Goal: Information Seeking & Learning: Learn about a topic

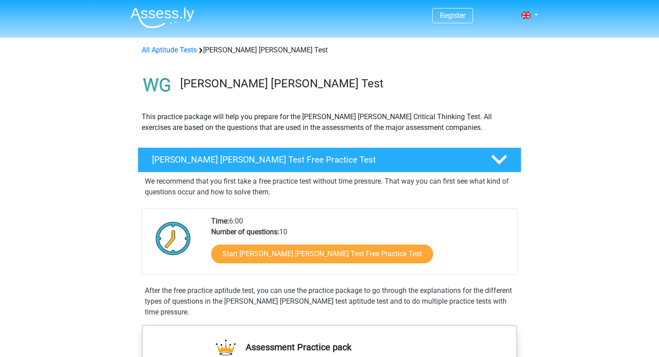
click at [331, 257] on link "Start [PERSON_NAME] [PERSON_NAME] Test Free Practice Test" at bounding box center [322, 254] width 222 height 19
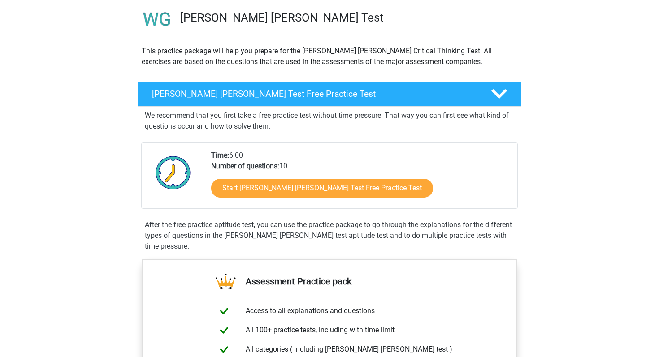
scroll to position [83, 0]
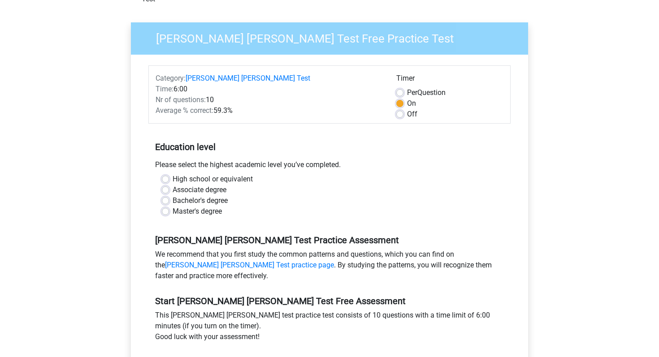
scroll to position [149, 0]
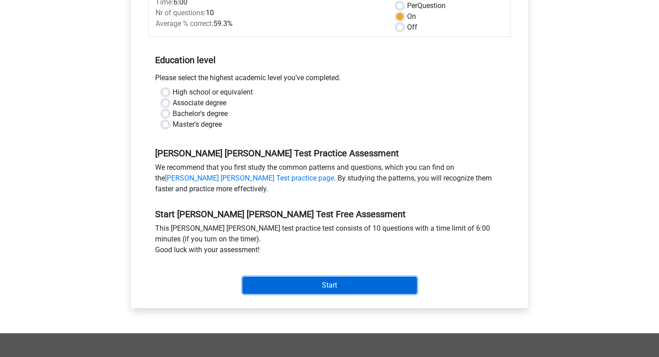
click at [317, 277] on input "Start" at bounding box center [330, 285] width 174 height 17
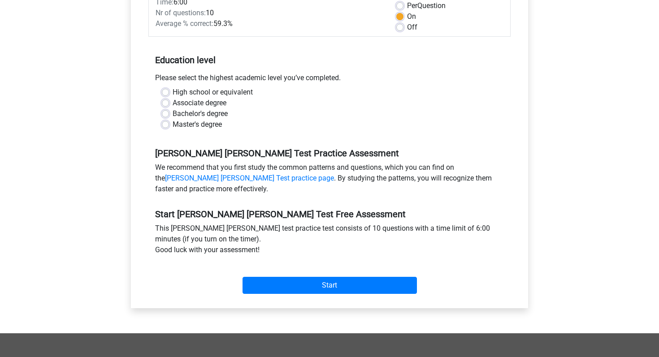
click at [170, 119] on div "Master's degree" at bounding box center [329, 124] width 335 height 11
click at [173, 98] on label "Associate degree" at bounding box center [200, 103] width 54 height 11
click at [166, 98] on input "Associate degree" at bounding box center [165, 102] width 7 height 9
radio input "true"
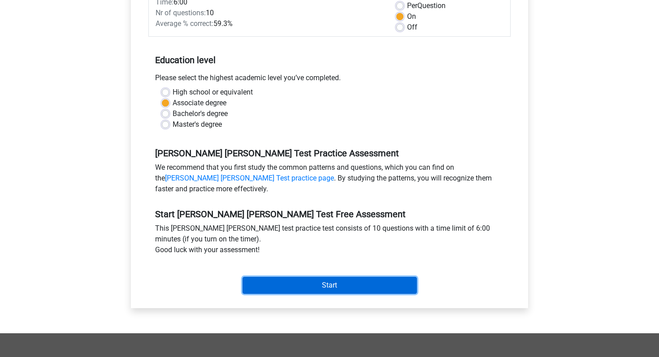
click at [309, 277] on input "Start" at bounding box center [330, 285] width 174 height 17
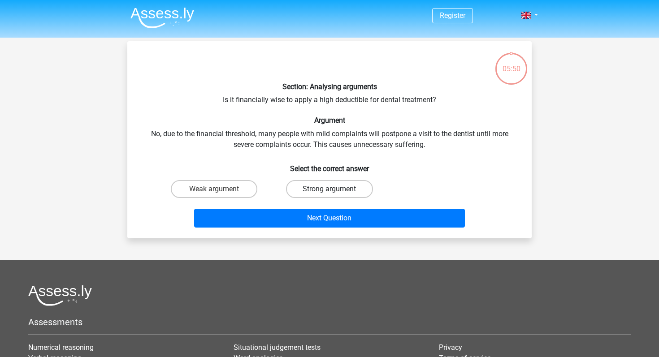
click at [356, 185] on label "Strong argument" at bounding box center [329, 189] width 87 height 18
click at [335, 189] on input "Strong argument" at bounding box center [333, 192] width 6 height 6
radio input "true"
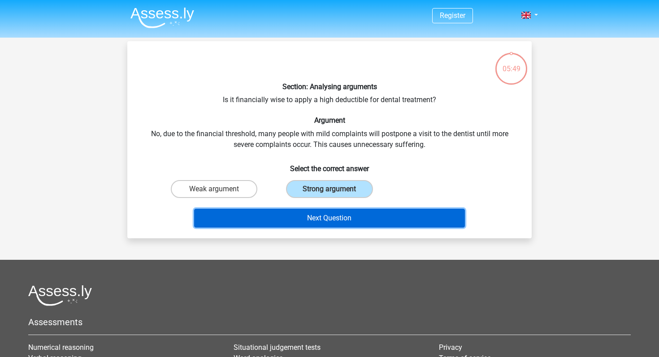
click at [352, 226] on button "Next Question" at bounding box center [329, 218] width 271 height 19
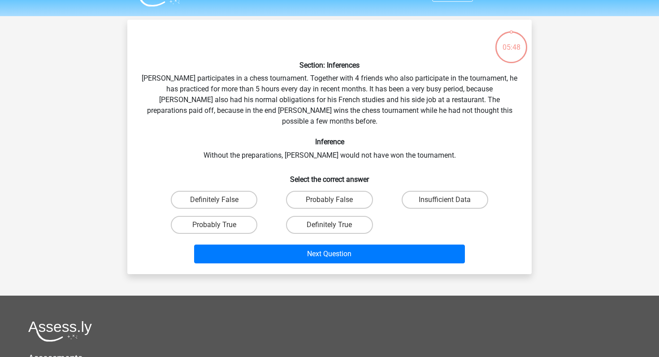
scroll to position [41, 0]
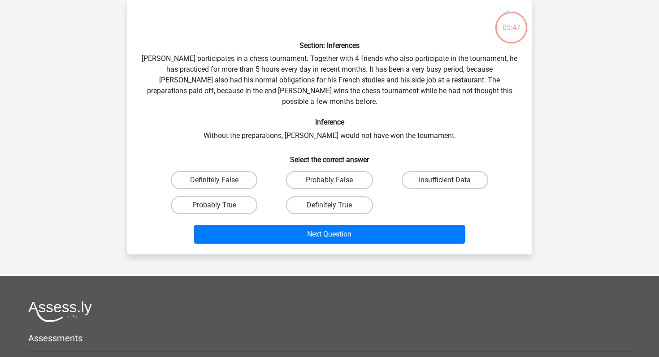
click at [363, 97] on div "Section: Inferences Pablo participates in a chess tournament. Together with 4 f…" at bounding box center [329, 127] width 397 height 240
click at [360, 83] on div "Section: Inferences Pablo participates in a chess tournament. Together with 4 f…" at bounding box center [329, 127] width 397 height 240
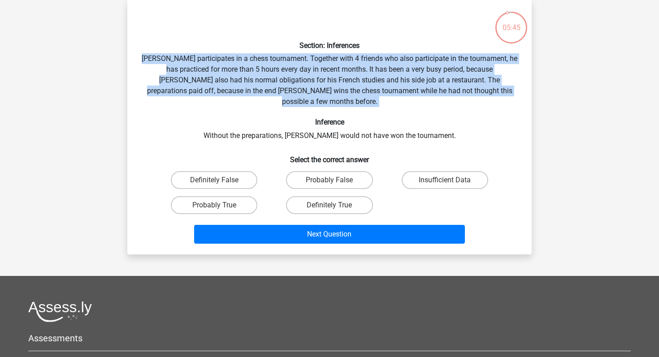
click at [360, 83] on div "Section: Inferences Pablo participates in a chess tournament. Together with 4 f…" at bounding box center [329, 127] width 397 height 240
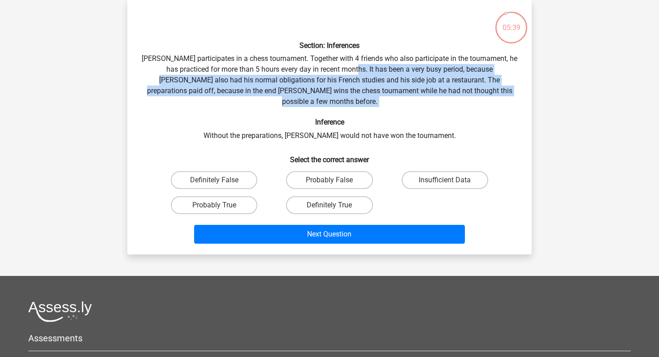
drag, startPoint x: 347, startPoint y: 69, endPoint x: 381, endPoint y: 103, distance: 47.9
click at [381, 103] on div "Section: Inferences Pablo participates in a chess tournament. Together with 4 f…" at bounding box center [329, 127] width 397 height 240
click at [236, 196] on label "Probably True" at bounding box center [214, 205] width 87 height 18
click at [220, 205] on input "Probably True" at bounding box center [217, 208] width 6 height 6
radio input "true"
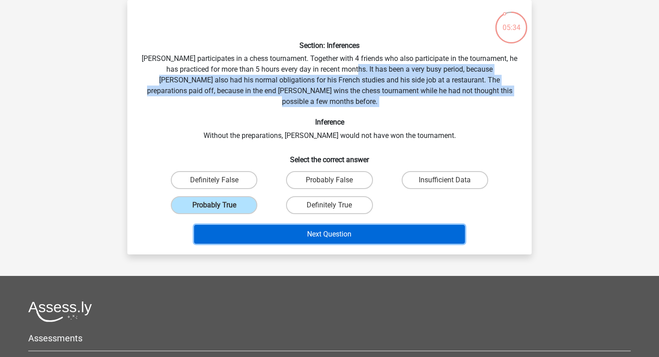
click at [243, 227] on button "Next Question" at bounding box center [329, 234] width 271 height 19
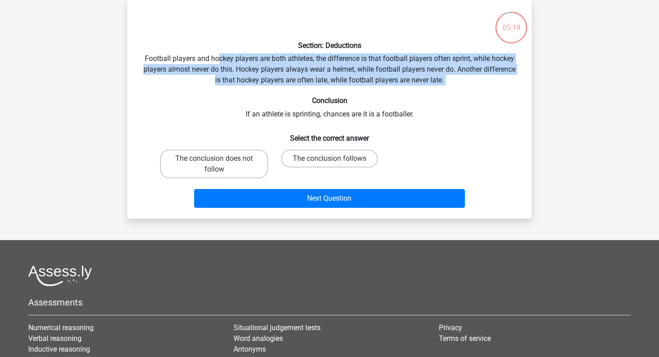
drag, startPoint x: 217, startPoint y: 56, endPoint x: 256, endPoint y: 89, distance: 50.9
click at [256, 89] on div "Section: Deductions Football players and hockey players are both athletes, the …" at bounding box center [329, 109] width 397 height 204
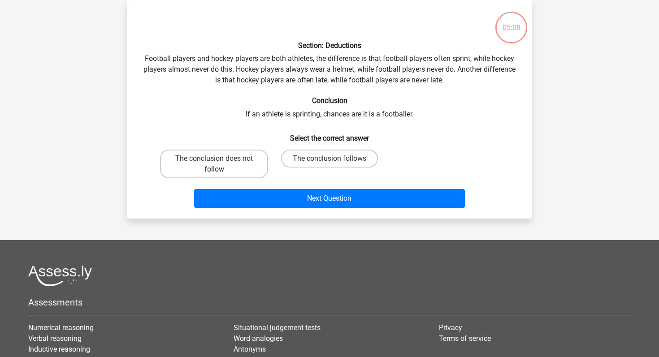
click at [303, 114] on div "Section: Deductions Football players and hockey players are both athletes, the …" at bounding box center [329, 109] width 397 height 204
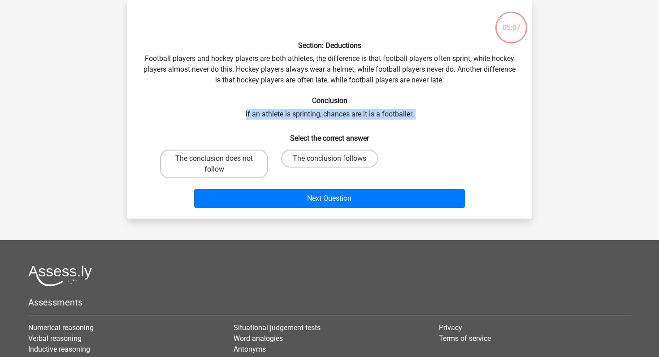
click at [303, 114] on div "Section: Deductions Football players and hockey players are both athletes, the …" at bounding box center [329, 109] width 397 height 204
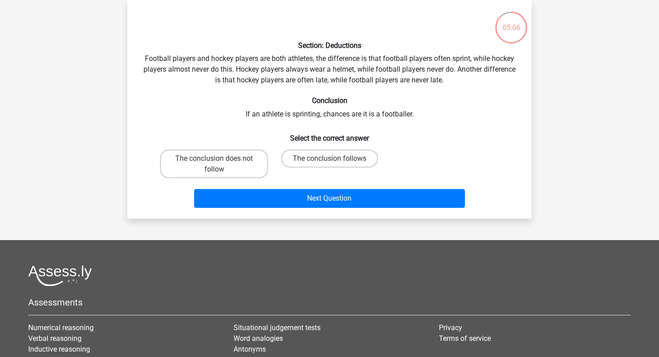
click at [303, 114] on div "Section: Deductions Football players and hockey players are both athletes, the …" at bounding box center [329, 109] width 397 height 204
click at [215, 175] on label "The conclusion does not follow" at bounding box center [214, 164] width 108 height 29
click at [215, 165] on input "The conclusion does not follow" at bounding box center [217, 162] width 6 height 6
radio input "true"
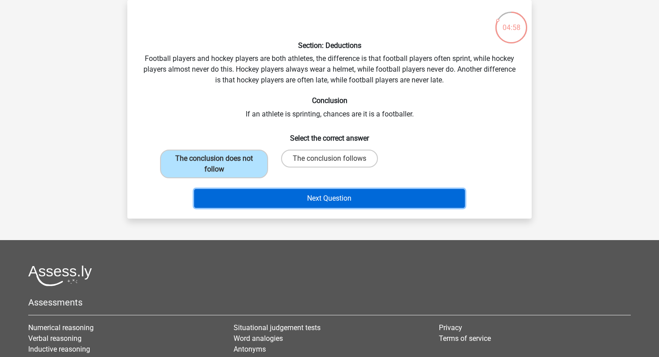
click at [246, 206] on button "Next Question" at bounding box center [329, 198] width 271 height 19
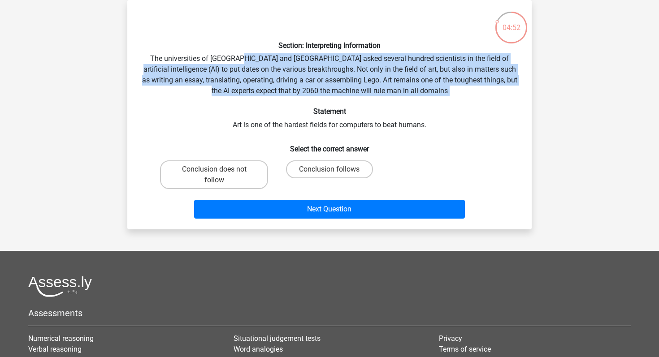
drag, startPoint x: 238, startPoint y: 63, endPoint x: 270, endPoint y: 100, distance: 49.3
click at [270, 100] on div "Section: Interpreting Information The universities of Oxford and Yale asked sev…" at bounding box center [329, 114] width 397 height 215
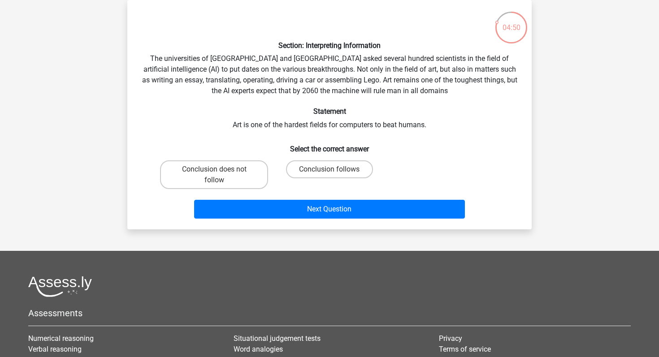
click at [270, 100] on div "Section: Interpreting Information The universities of Oxford and Yale asked sev…" at bounding box center [329, 114] width 397 height 215
click at [273, 87] on div "Section: Interpreting Information The universities of Oxford and Yale asked sev…" at bounding box center [329, 114] width 397 height 215
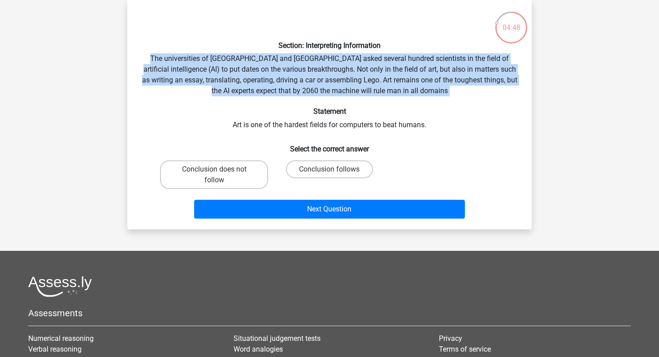
click at [273, 87] on div "Section: Interpreting Information The universities of Oxford and Yale asked sev…" at bounding box center [329, 114] width 397 height 215
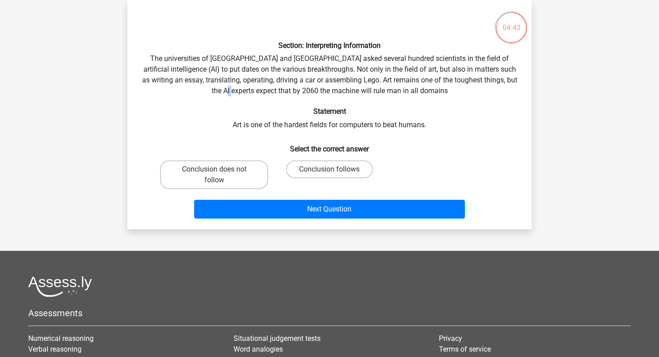
click at [273, 87] on div "Section: Interpreting Information The universities of Oxford and Yale asked sev…" at bounding box center [329, 114] width 397 height 215
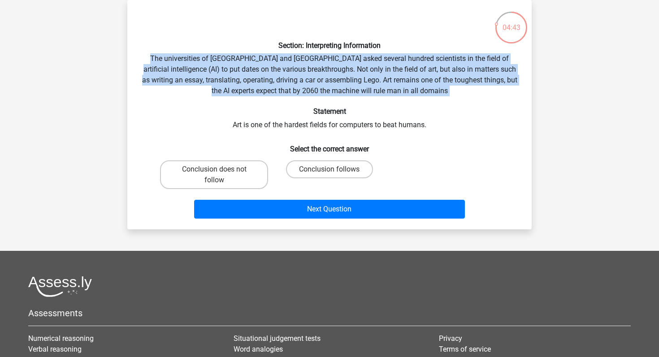
click at [273, 87] on div "Section: Interpreting Information The universities of Oxford and Yale asked sev…" at bounding box center [329, 114] width 397 height 215
click at [336, 164] on label "Conclusion follows" at bounding box center [329, 169] width 87 height 18
click at [335, 169] on input "Conclusion follows" at bounding box center [333, 172] width 6 height 6
radio input "true"
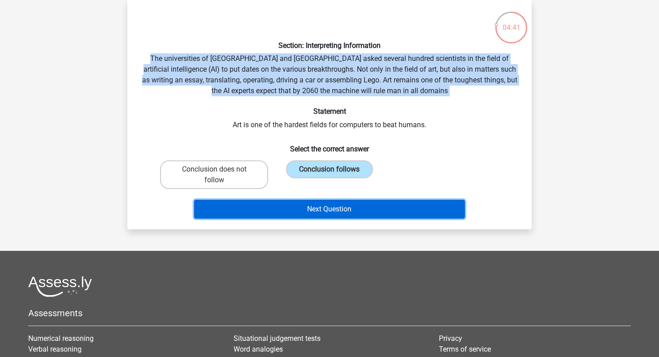
click at [354, 212] on button "Next Question" at bounding box center [329, 209] width 271 height 19
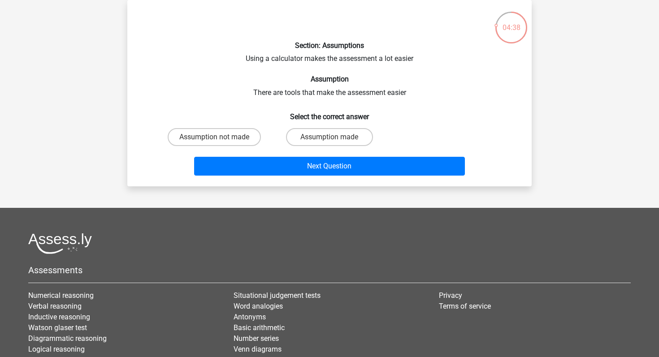
click at [352, 88] on div "Section: Assumptions Using a calculator makes the assessment a lot easier Assum…" at bounding box center [329, 93] width 397 height 172
click at [332, 135] on label "Assumption made" at bounding box center [329, 137] width 87 height 18
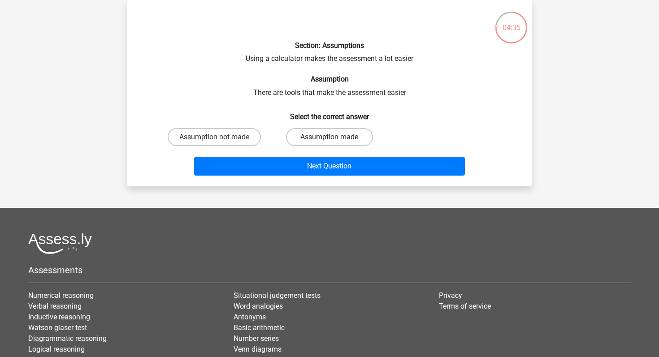
click at [332, 137] on input "Assumption made" at bounding box center [333, 140] width 6 height 6
radio input "true"
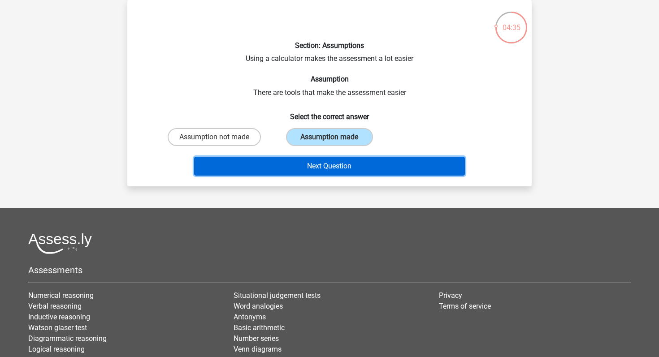
click at [328, 163] on button "Next Question" at bounding box center [329, 166] width 271 height 19
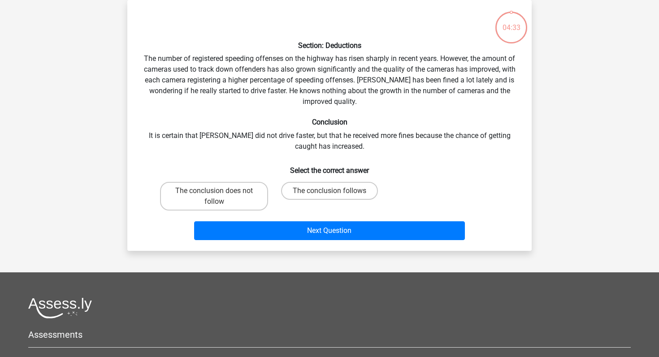
scroll to position [0, 0]
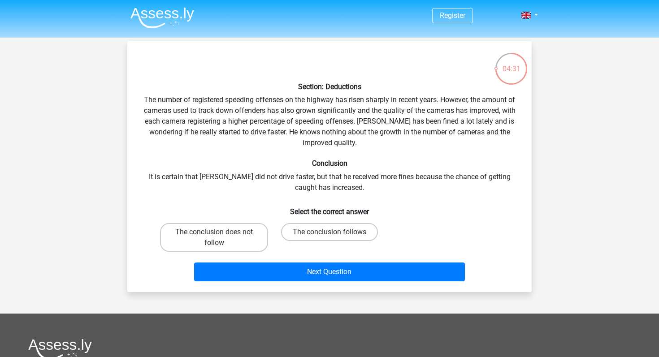
click at [325, 132] on div "Section: Deductions The number of registered speeding offenses on the highway h…" at bounding box center [329, 166] width 397 height 237
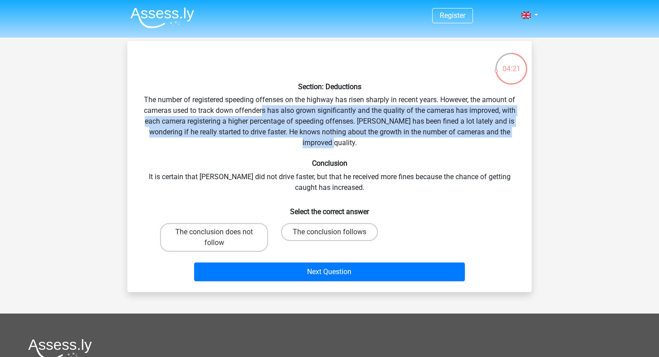
drag, startPoint x: 353, startPoint y: 147, endPoint x: 261, endPoint y: 108, distance: 99.3
click at [261, 108] on div "Section: Deductions The number of registered speeding offenses on the highway h…" at bounding box center [329, 166] width 397 height 237
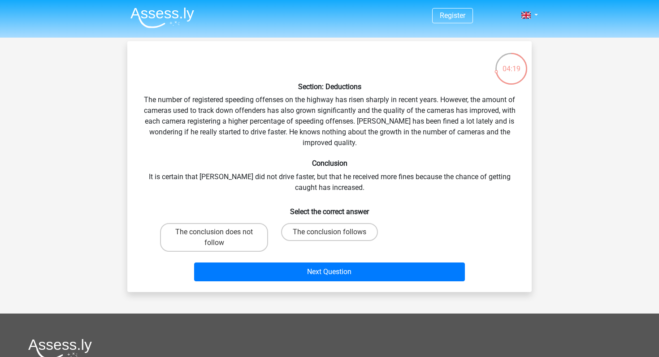
click at [259, 111] on div "Section: Deductions The number of registered speeding offenses on the highway h…" at bounding box center [329, 166] width 397 height 237
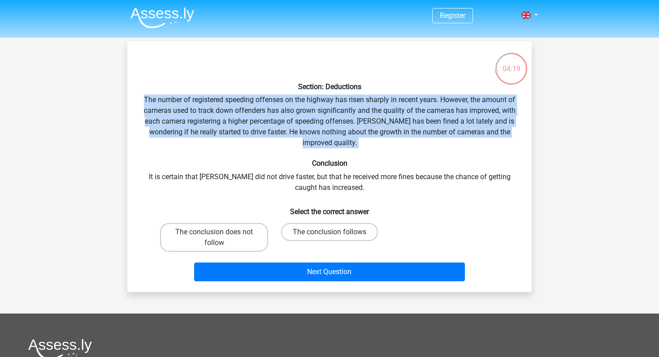
click at [259, 111] on div "Section: Deductions The number of registered speeding offenses on the highway h…" at bounding box center [329, 166] width 397 height 237
click at [191, 248] on label "The conclusion does not follow" at bounding box center [214, 237] width 108 height 29
click at [214, 238] on input "The conclusion does not follow" at bounding box center [217, 235] width 6 height 6
radio input "true"
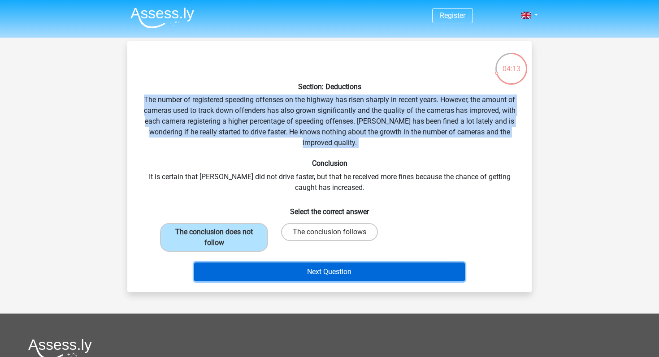
click at [215, 275] on button "Next Question" at bounding box center [329, 272] width 271 height 19
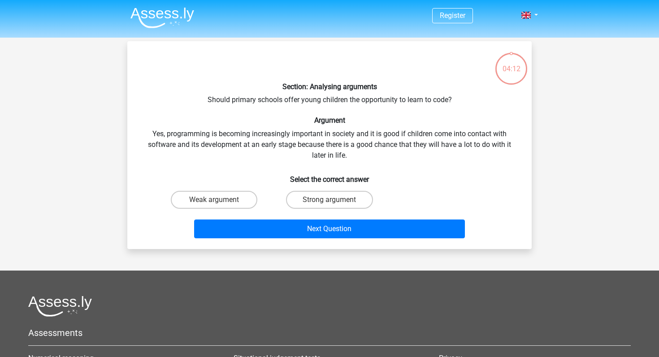
scroll to position [41, 0]
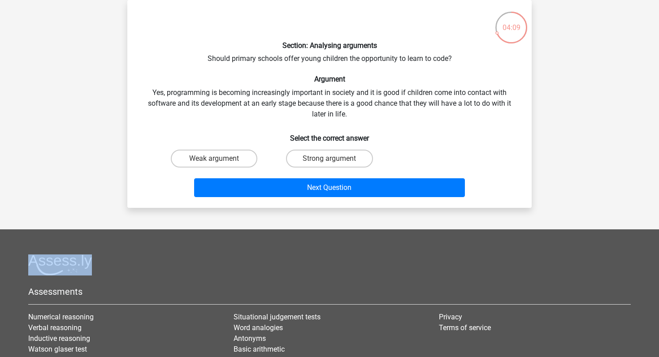
click at [332, 168] on div "Strong argument" at bounding box center [329, 158] width 115 height 25
click at [332, 160] on input "Strong argument" at bounding box center [333, 162] width 6 height 6
radio input "true"
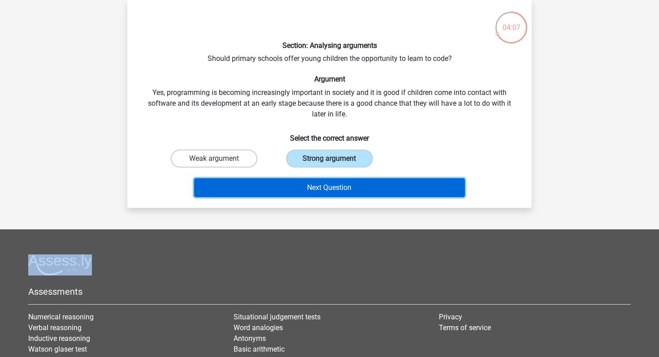
click at [323, 182] on button "Next Question" at bounding box center [329, 187] width 271 height 19
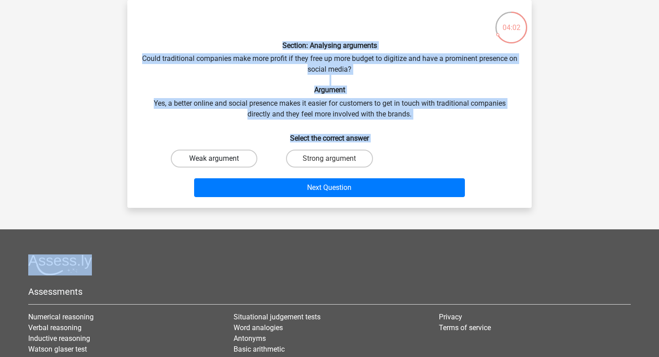
click at [233, 156] on label "Weak argument" at bounding box center [214, 159] width 87 height 18
click at [220, 159] on input "Weak argument" at bounding box center [217, 162] width 6 height 6
radio input "true"
click at [239, 198] on div "Next Question" at bounding box center [329, 189] width 346 height 22
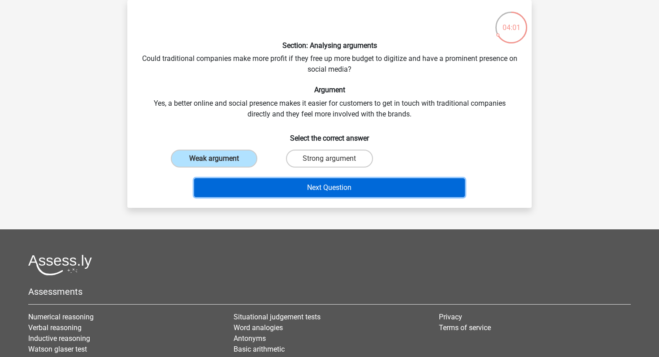
click at [241, 190] on button "Next Question" at bounding box center [329, 187] width 271 height 19
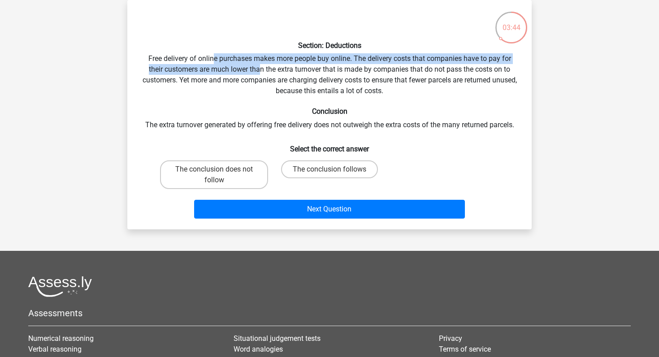
drag, startPoint x: 214, startPoint y: 58, endPoint x: 260, endPoint y: 66, distance: 46.4
click at [260, 66] on div "Section: Deductions Free delivery of online purchases makes more people buy onl…" at bounding box center [329, 114] width 397 height 215
click at [223, 169] on label "The conclusion does not follow" at bounding box center [214, 174] width 108 height 29
click at [220, 169] on input "The conclusion does not follow" at bounding box center [217, 172] width 6 height 6
radio input "true"
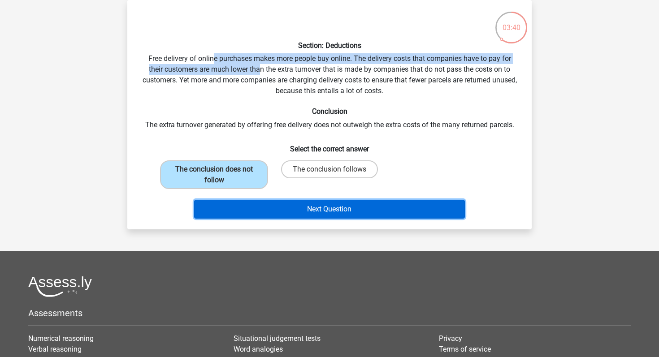
click at [219, 211] on button "Next Question" at bounding box center [329, 209] width 271 height 19
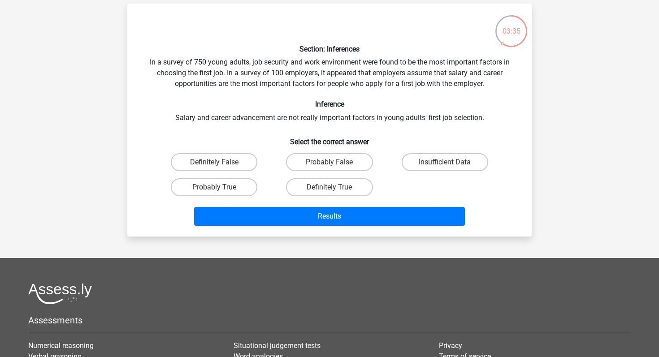
scroll to position [36, 0]
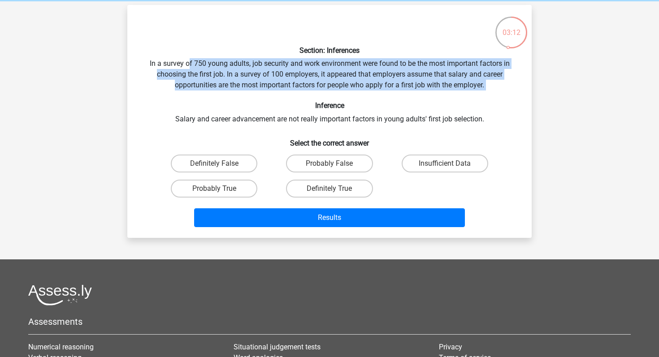
drag, startPoint x: 190, startPoint y: 65, endPoint x: 218, endPoint y: 92, distance: 39.0
click at [218, 92] on div "Section: Inferences In a survey of 750 young adults, job security and work envi…" at bounding box center [329, 121] width 397 height 219
drag, startPoint x: 214, startPoint y: 67, endPoint x: 239, endPoint y: 92, distance: 35.5
click at [239, 92] on div "Section: Inferences In a survey of 750 young adults, job security and work envi…" at bounding box center [329, 121] width 397 height 219
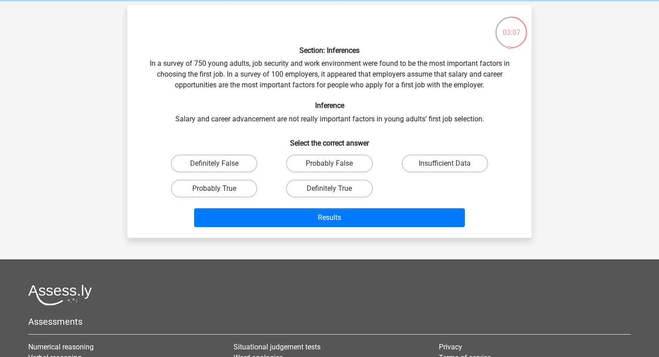
click at [239, 118] on div "Section: Inferences In a survey of 750 young adults, job security and work envi…" at bounding box center [329, 121] width 397 height 219
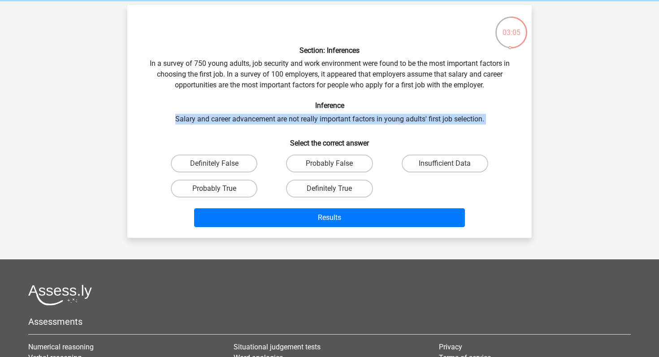
click at [239, 118] on div "Section: Inferences In a survey of 750 young adults, job security and work envi…" at bounding box center [329, 121] width 397 height 219
click at [239, 117] on div "Section: Inferences In a survey of 750 young adults, job security and work envi…" at bounding box center [329, 121] width 397 height 219
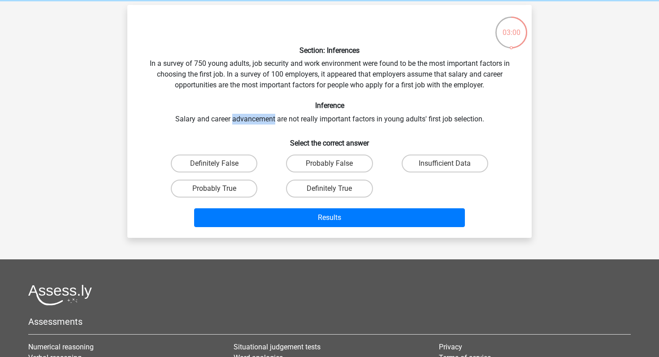
click at [239, 117] on div "Section: Inferences In a survey of 750 young adults, job security and work envi…" at bounding box center [329, 121] width 397 height 219
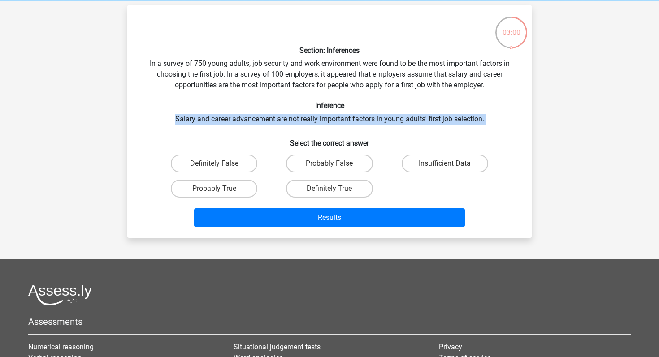
click at [239, 117] on div "Section: Inferences In a survey of 750 young adults, job security and work envi…" at bounding box center [329, 121] width 397 height 219
click at [292, 159] on label "Probably False" at bounding box center [329, 164] width 87 height 18
click at [330, 164] on input "Probably False" at bounding box center [333, 167] width 6 height 6
radio input "true"
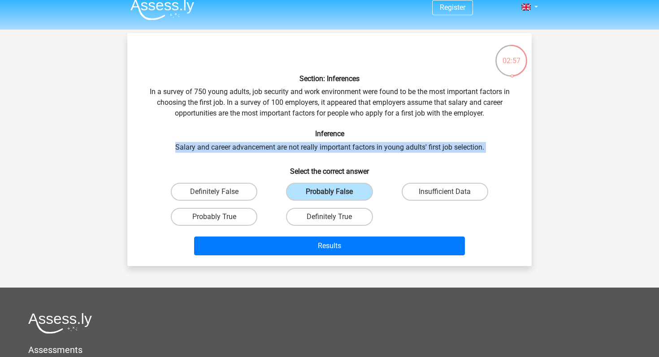
scroll to position [0, 0]
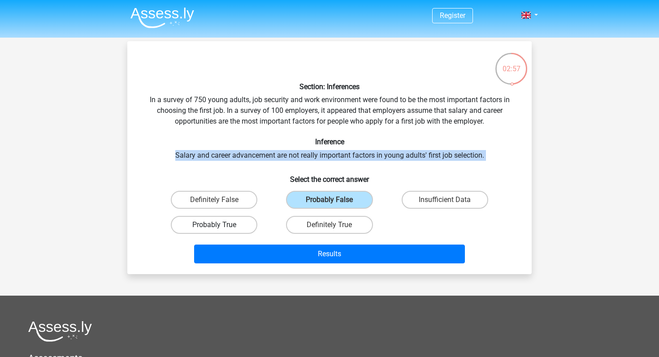
click at [221, 227] on label "Probably True" at bounding box center [214, 225] width 87 height 18
click at [220, 227] on input "Probably True" at bounding box center [217, 228] width 6 height 6
radio input "true"
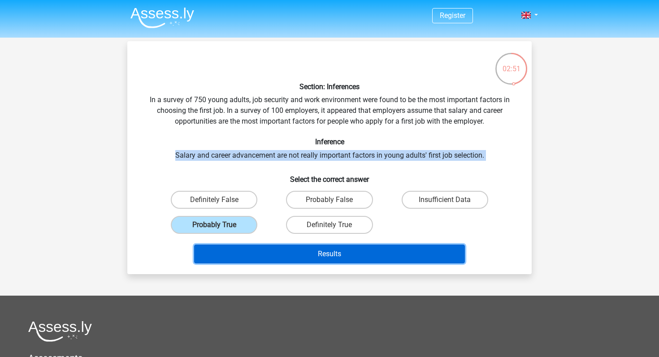
click at [275, 258] on button "Results" at bounding box center [329, 254] width 271 height 19
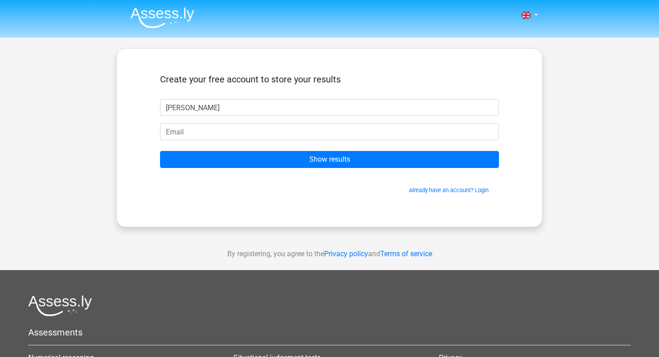
type input "Rory"
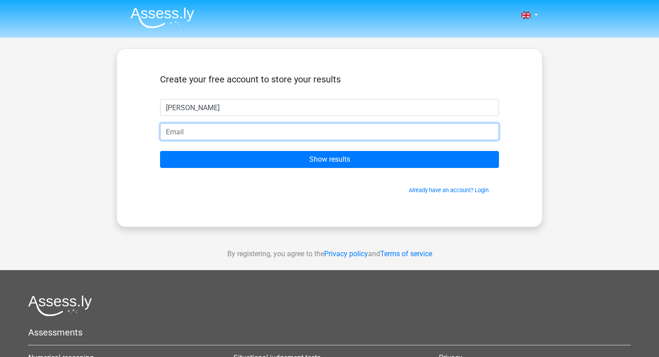
click at [393, 126] on input "email" at bounding box center [329, 131] width 339 height 17
type input "rorygerard.curran@gmail.com"
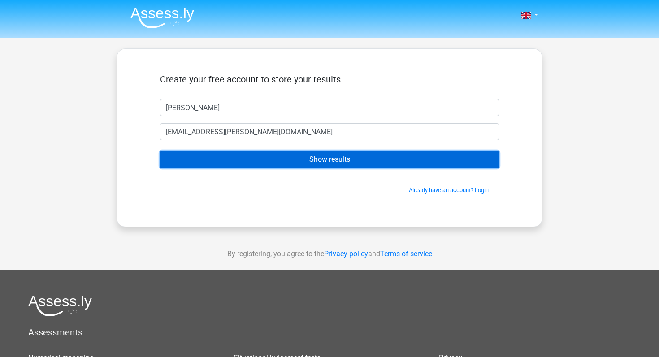
click at [297, 157] on input "Show results" at bounding box center [329, 159] width 339 height 17
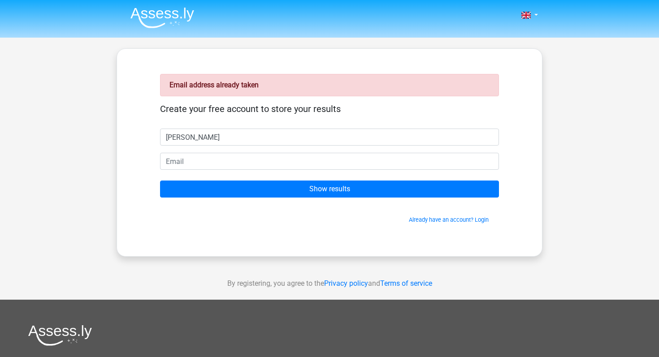
type input "[PERSON_NAME]"
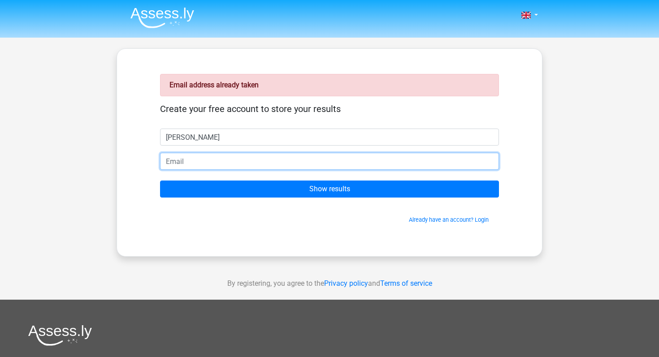
click at [370, 160] on input "email" at bounding box center [329, 161] width 339 height 17
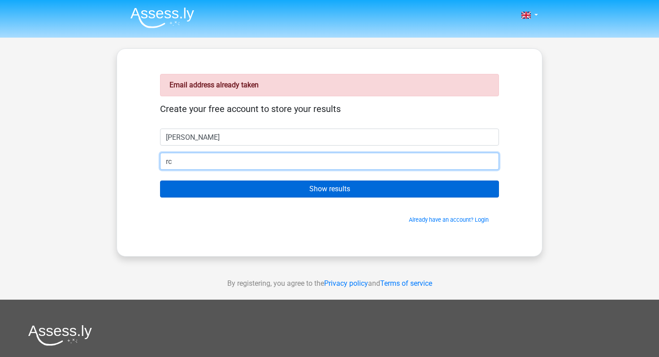
type input "[EMAIL_ADDRESS][DOMAIN_NAME]"
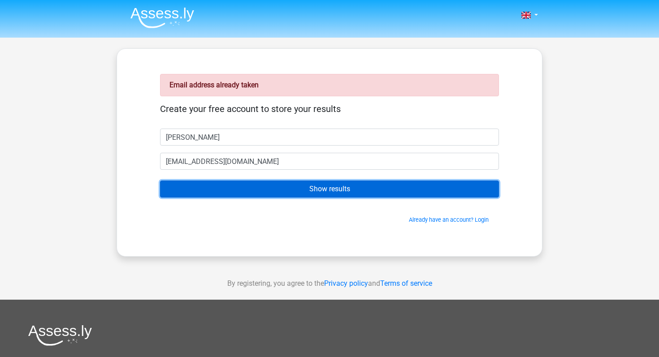
click at [254, 194] on input "Show results" at bounding box center [329, 189] width 339 height 17
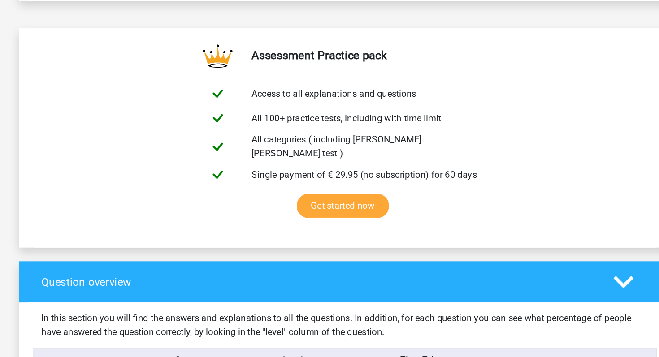
scroll to position [203, 0]
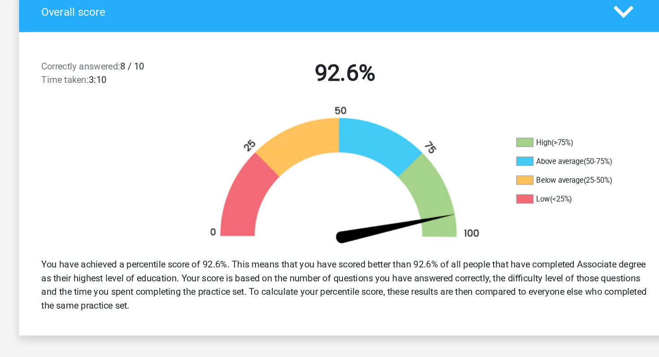
click at [541, 8] on icon at bounding box center [548, 9] width 16 height 16
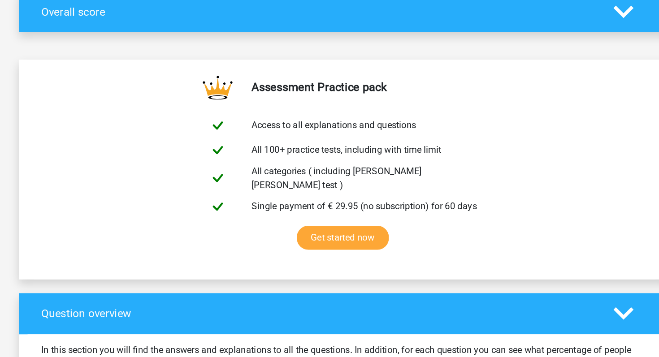
click at [541, 9] on icon at bounding box center [548, 9] width 16 height 16
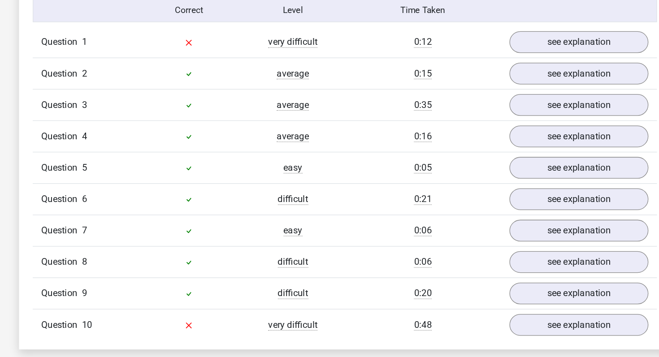
scroll to position [678, 0]
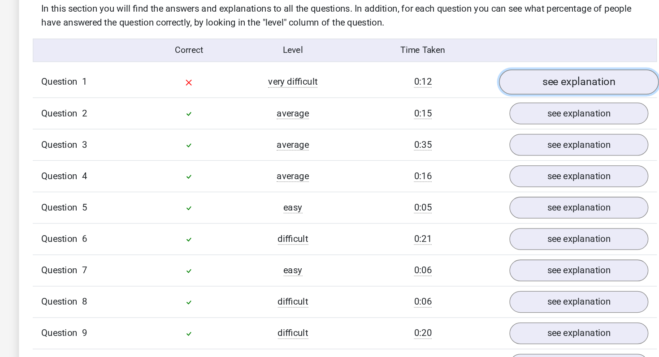
click at [524, 85] on link "see explanation" at bounding box center [513, 95] width 125 height 20
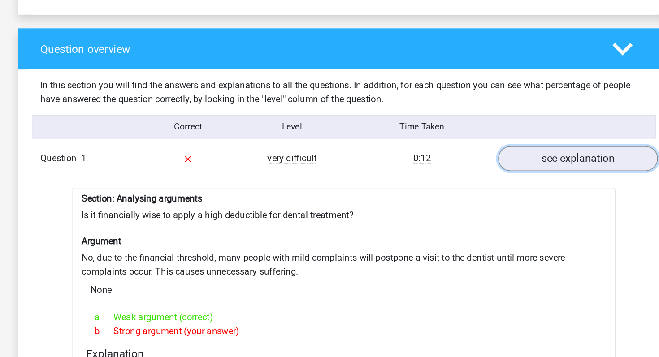
scroll to position [609, 0]
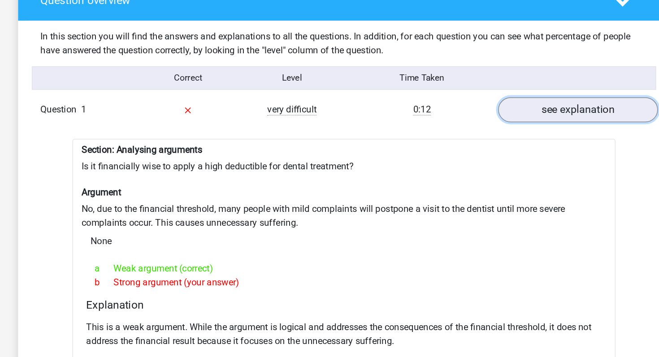
click at [514, 156] on link "see explanation" at bounding box center [513, 163] width 125 height 20
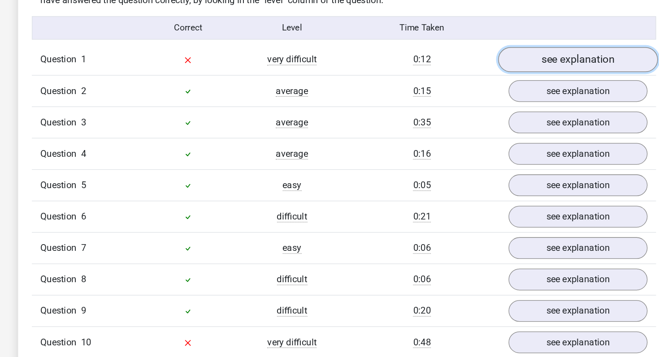
scroll to position [654, 0]
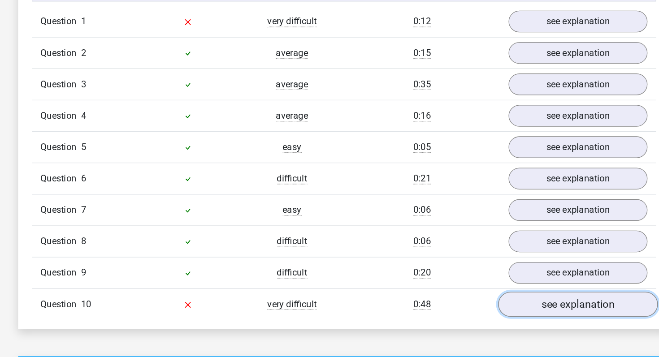
click at [505, 308] on link "see explanation" at bounding box center [513, 316] width 125 height 20
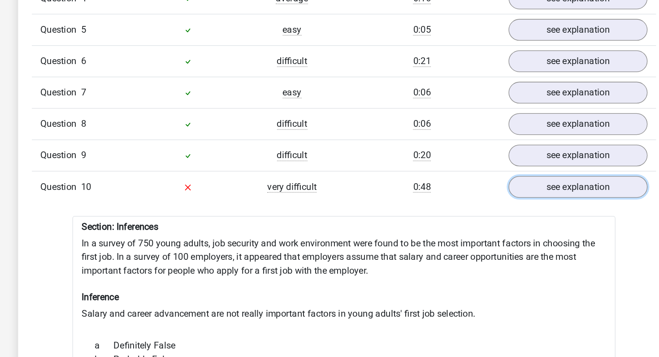
scroll to position [783, 0]
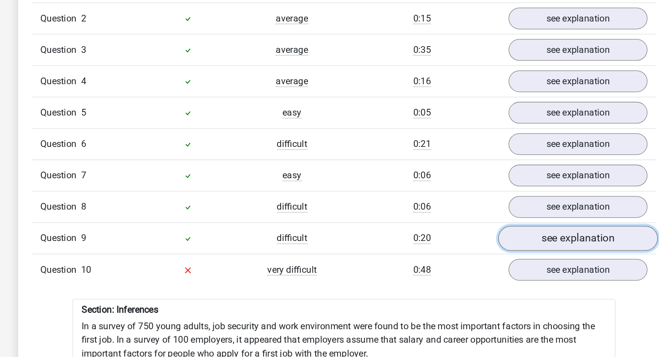
click at [504, 177] on link "see explanation" at bounding box center [513, 187] width 125 height 20
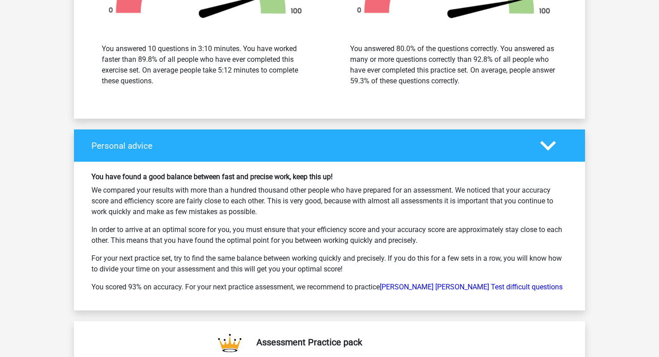
scroll to position [2215, 0]
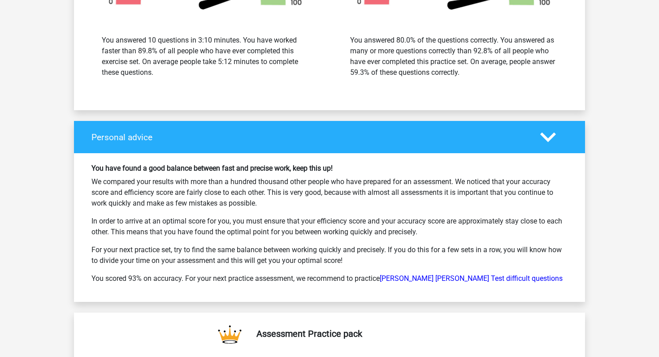
click at [531, 245] on p "For your next practice set, try to find the same balance between working quickl…" at bounding box center [329, 256] width 476 height 22
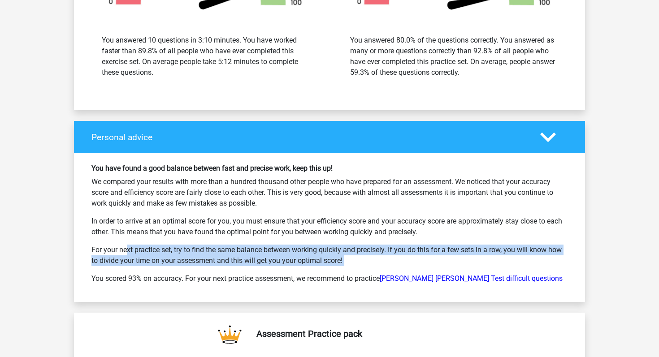
click at [531, 245] on p "For your next practice set, try to find the same balance between working quickl…" at bounding box center [329, 256] width 476 height 22
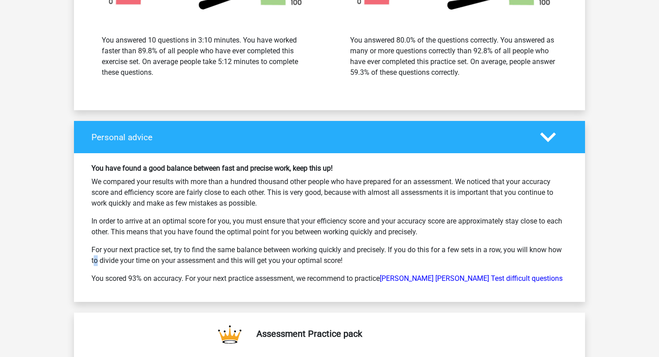
click at [531, 245] on p "For your next practice set, try to find the same balance between working quickl…" at bounding box center [329, 256] width 476 height 22
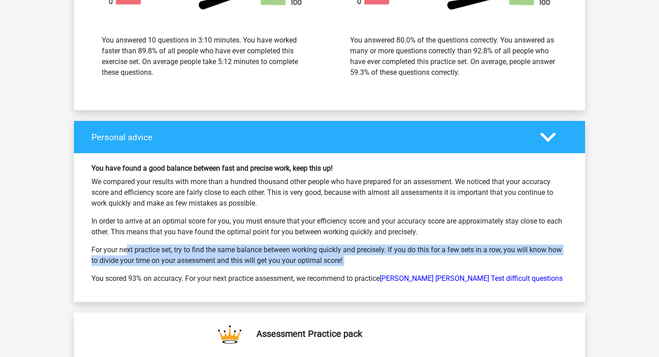
click at [531, 245] on p "For your next practice set, try to find the same balance between working quickl…" at bounding box center [329, 256] width 476 height 22
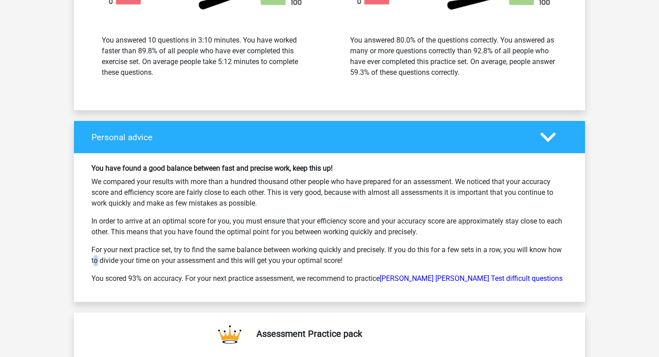
click at [531, 245] on p "For your next practice set, try to find the same balance between working quickl…" at bounding box center [329, 256] width 476 height 22
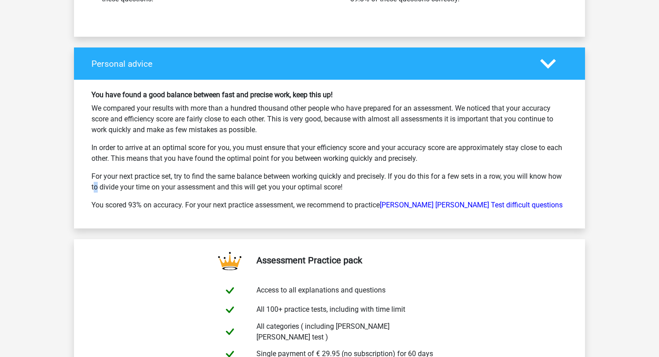
scroll to position [2289, 0]
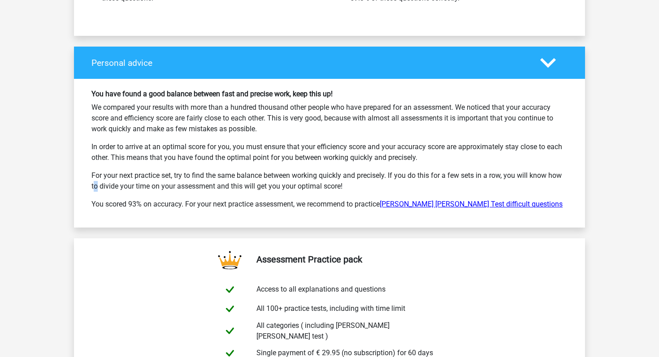
click at [468, 200] on link "Watson Glaser Test difficult questions" at bounding box center [471, 204] width 183 height 9
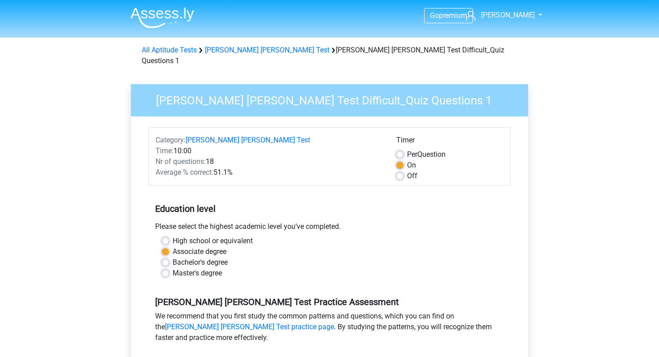
scroll to position [256, 0]
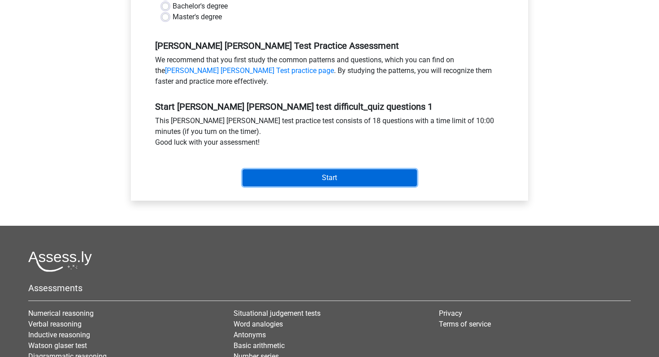
click at [378, 169] on input "Start" at bounding box center [330, 177] width 174 height 17
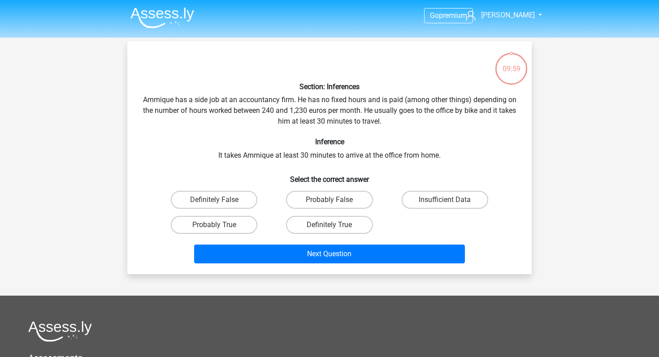
click at [317, 115] on div "Section: Inferences Ammique has a side job at an accountancy firm. He has no fi…" at bounding box center [329, 157] width 397 height 219
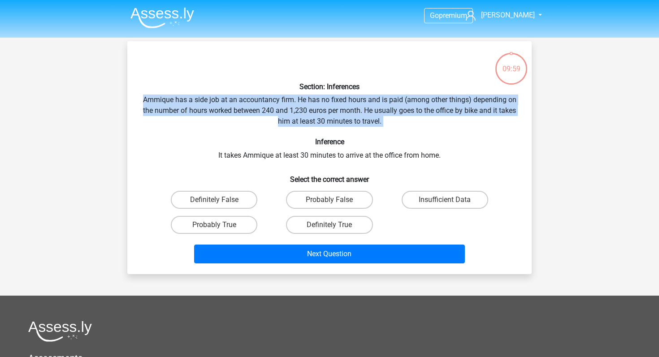
click at [317, 115] on div "Section: Inferences Ammique has a side job at an accountancy firm. He has no fi…" at bounding box center [329, 157] width 397 height 219
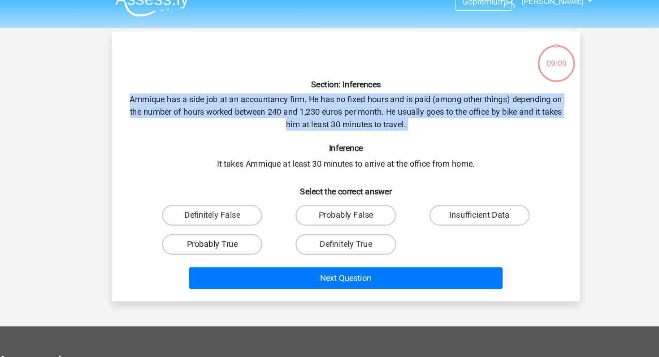
click at [184, 225] on label "Probably True" at bounding box center [214, 225] width 87 height 18
click at [214, 225] on input "Probably True" at bounding box center [217, 228] width 6 height 6
radio input "true"
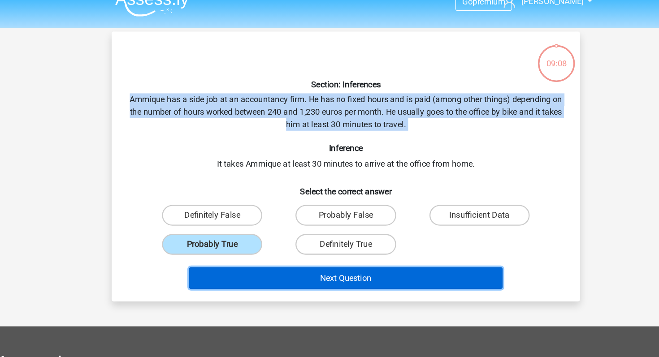
click at [239, 260] on button "Next Question" at bounding box center [329, 254] width 271 height 19
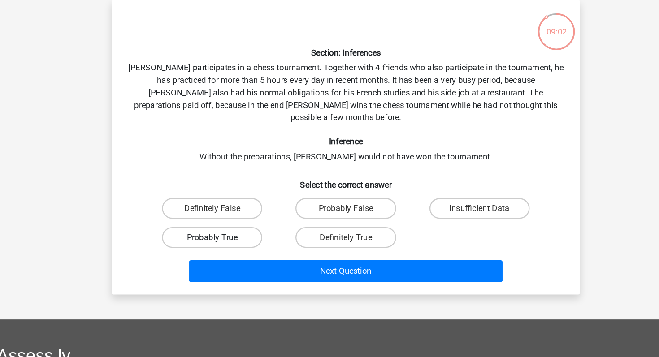
click at [200, 238] on label "Probably True" at bounding box center [214, 247] width 87 height 18
click at [214, 247] on input "Probably True" at bounding box center [217, 250] width 6 height 6
radio input "true"
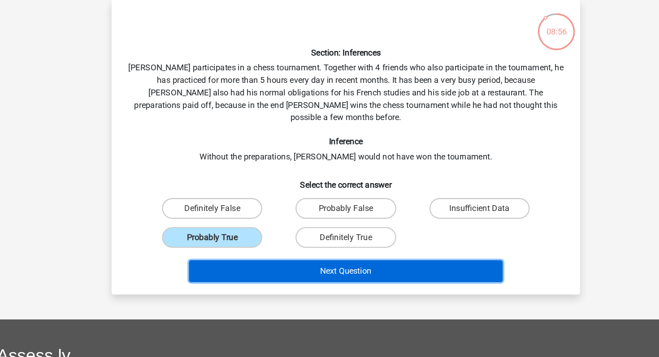
click at [251, 266] on button "Next Question" at bounding box center [329, 275] width 271 height 19
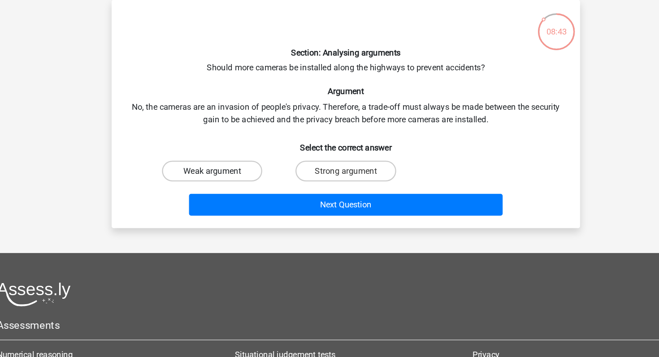
click at [228, 190] on label "Weak argument" at bounding box center [214, 189] width 87 height 18
click at [220, 190] on input "Weak argument" at bounding box center [217, 192] width 6 height 6
radio input "true"
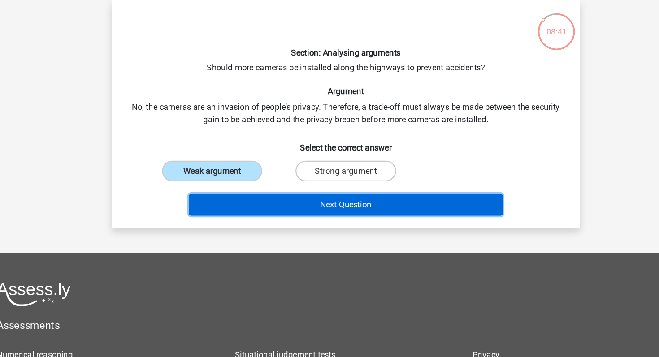
click at [248, 218] on button "Next Question" at bounding box center [329, 218] width 271 height 19
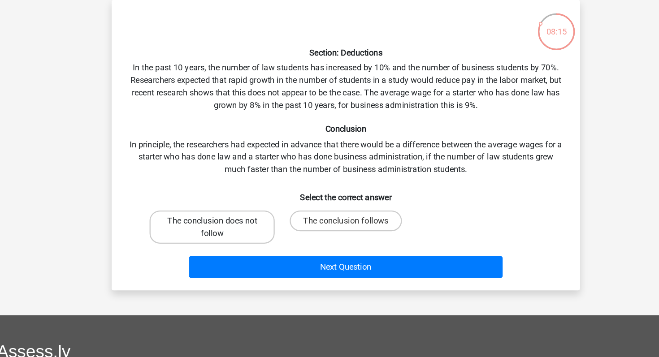
click at [232, 230] on label "The conclusion does not follow" at bounding box center [214, 237] width 108 height 29
click at [220, 232] on input "The conclusion does not follow" at bounding box center [217, 235] width 6 height 6
radio input "true"
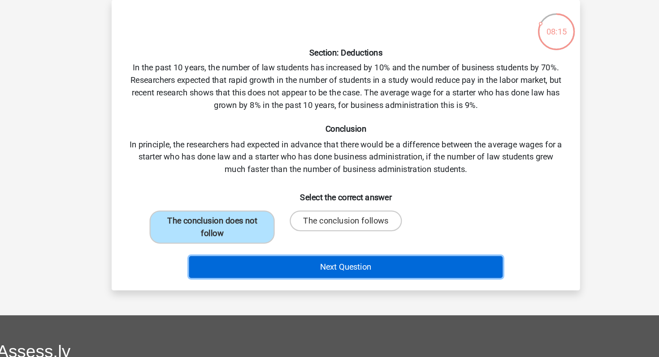
click at [244, 263] on button "Next Question" at bounding box center [329, 272] width 271 height 19
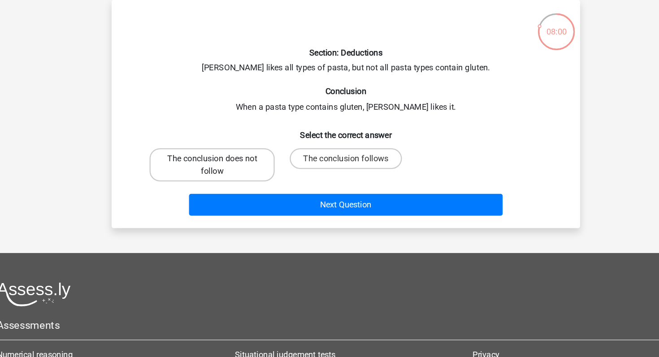
click at [240, 192] on label "The conclusion does not follow" at bounding box center [214, 183] width 108 height 29
click at [220, 184] on input "The conclusion does not follow" at bounding box center [217, 181] width 6 height 6
radio input "true"
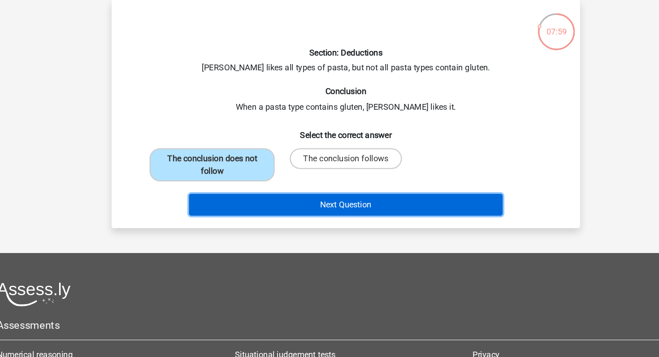
click at [241, 217] on button "Next Question" at bounding box center [329, 218] width 271 height 19
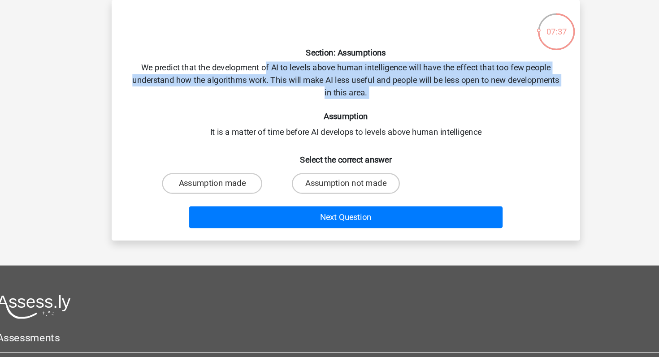
drag, startPoint x: 261, startPoint y: 97, endPoint x: 357, endPoint y: 130, distance: 100.8
click at [357, 130] on div "Section: Assumptions We predict that the development of AI to levels above huma…" at bounding box center [329, 145] width 397 height 194
click at [359, 200] on label "Assumption not made" at bounding box center [329, 200] width 93 height 18
click at [335, 200] on input "Assumption not made" at bounding box center [333, 203] width 6 height 6
radio input "true"
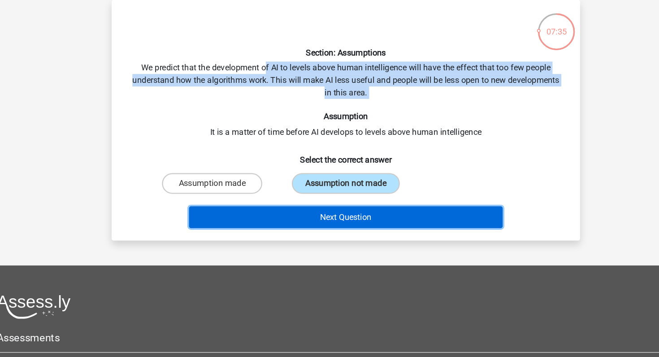
click at [350, 229] on button "Next Question" at bounding box center [329, 229] width 271 height 19
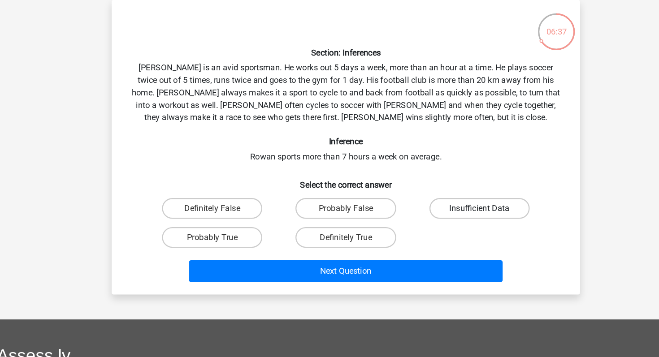
click at [472, 219] on label "Insufficient Data" at bounding box center [445, 222] width 87 height 18
click at [451, 221] on input "Insufficient Data" at bounding box center [448, 224] width 6 height 6
radio input "true"
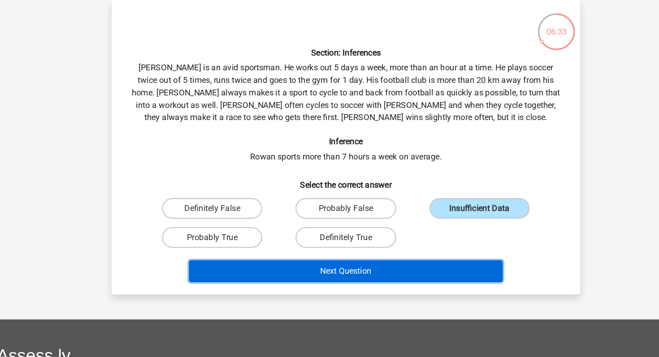
click at [315, 273] on button "Next Question" at bounding box center [329, 275] width 271 height 19
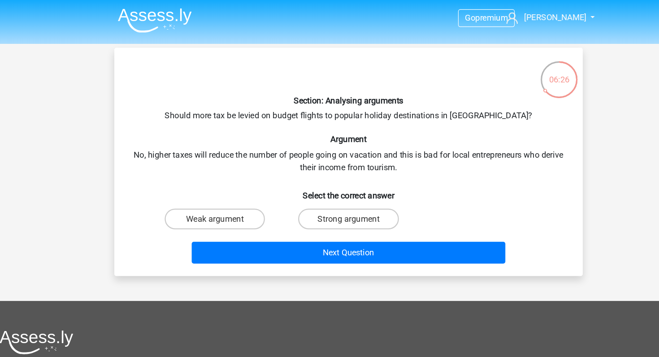
click at [263, 136] on div "Section: Analysing arguments Should more tax be levied on budget flights to pop…" at bounding box center [329, 139] width 397 height 183
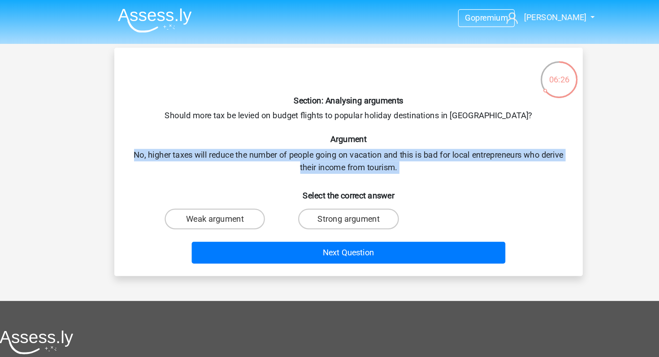
click at [263, 136] on div "Section: Analysing arguments Should more tax be levied on budget flights to pop…" at bounding box center [329, 139] width 397 height 183
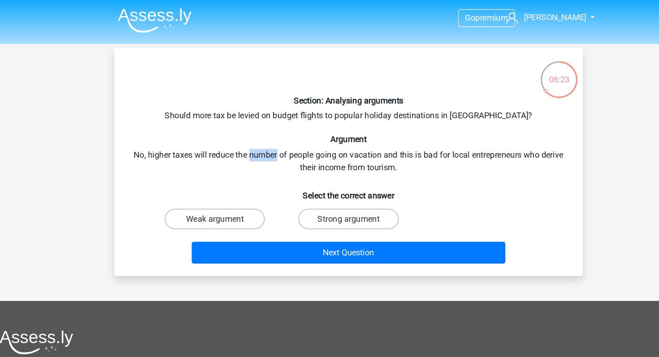
click at [263, 136] on div "Section: Analysing arguments Should more tax be levied on budget flights to pop…" at bounding box center [329, 139] width 397 height 183
click at [300, 187] on label "Strong argument" at bounding box center [329, 189] width 87 height 18
click at [330, 189] on input "Strong argument" at bounding box center [333, 192] width 6 height 6
radio input "true"
click at [275, 138] on div "Section: Analysing arguments Should more tax be levied on budget flights to pop…" at bounding box center [329, 139] width 397 height 183
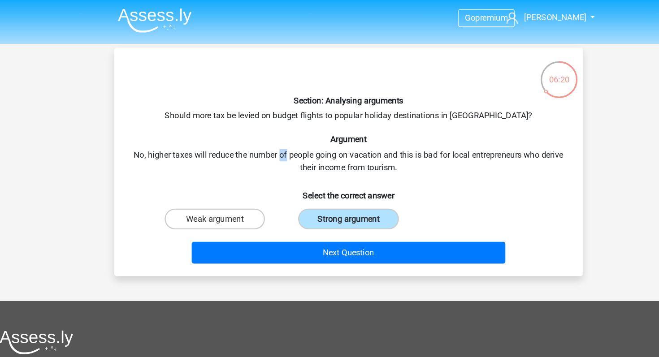
click at [275, 138] on div "Section: Analysing arguments Should more tax be levied on budget flights to pop…" at bounding box center [329, 139] width 397 height 183
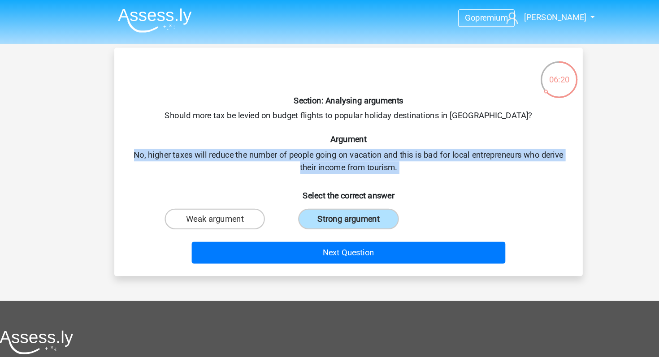
click at [275, 138] on div "Section: Analysing arguments Should more tax be levied on budget flights to pop…" at bounding box center [329, 139] width 397 height 183
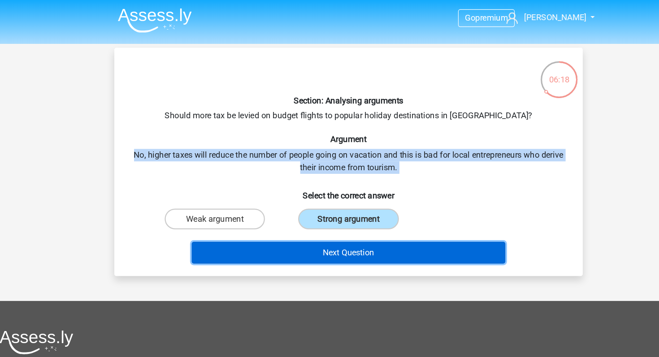
click at [286, 218] on button "Next Question" at bounding box center [329, 218] width 271 height 19
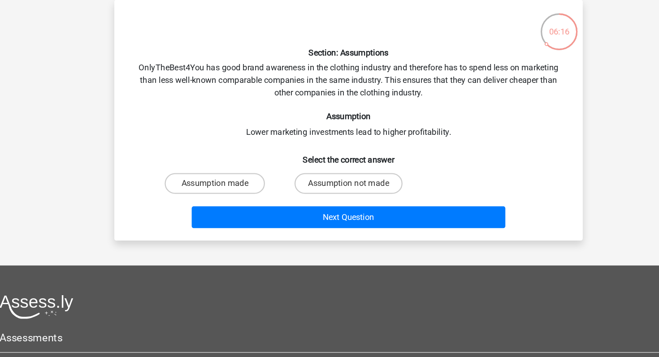
click at [234, 123] on div "Section: Assumptions OnlyTheBest4You has good brand awareness in the clothing i…" at bounding box center [329, 145] width 397 height 194
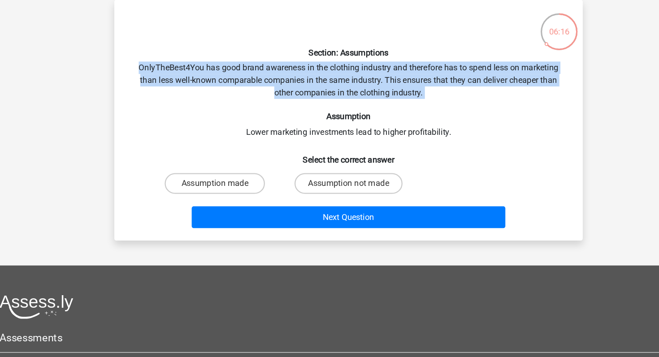
click at [234, 123] on div "Section: Assumptions OnlyTheBest4You has good brand awareness in the clothing i…" at bounding box center [329, 145] width 397 height 194
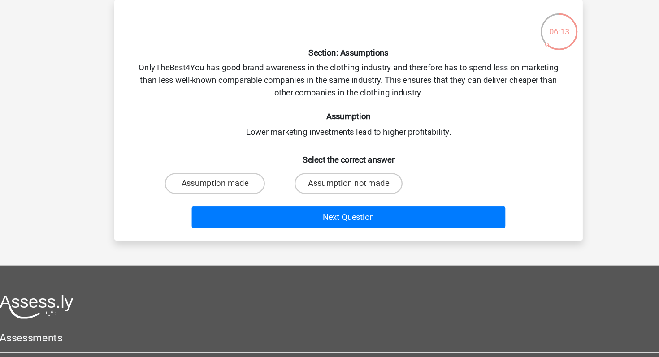
click at [234, 123] on div "Section: Assumptions OnlyTheBest4You has good brand awareness in the clothing i…" at bounding box center [329, 145] width 397 height 194
click at [328, 200] on label "Assumption not made" at bounding box center [329, 200] width 93 height 18
click at [330, 200] on input "Assumption not made" at bounding box center [333, 203] width 6 height 6
radio input "true"
drag, startPoint x: 300, startPoint y: 114, endPoint x: 283, endPoint y: 116, distance: 17.1
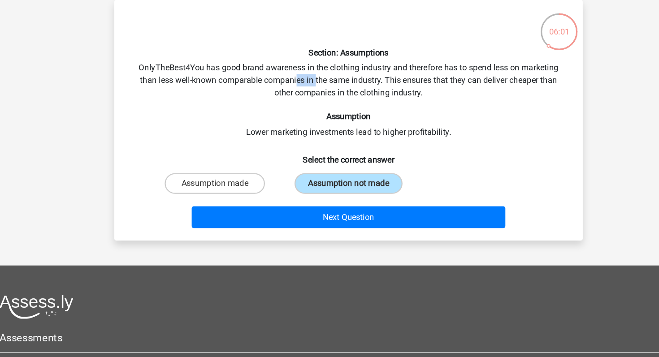
click at [283, 116] on div "Section: Assumptions OnlyTheBest4You has good brand awareness in the clothing i…" at bounding box center [329, 145] width 397 height 194
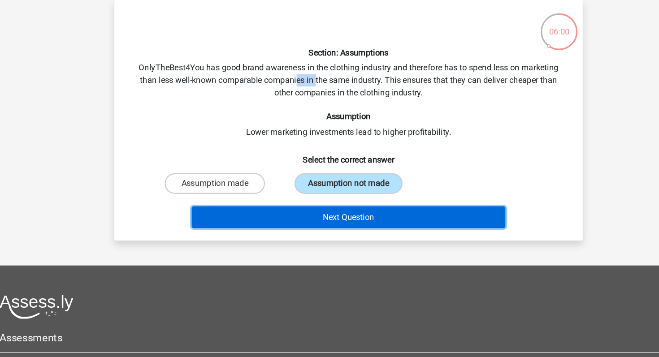
click at [323, 232] on button "Next Question" at bounding box center [329, 229] width 271 height 19
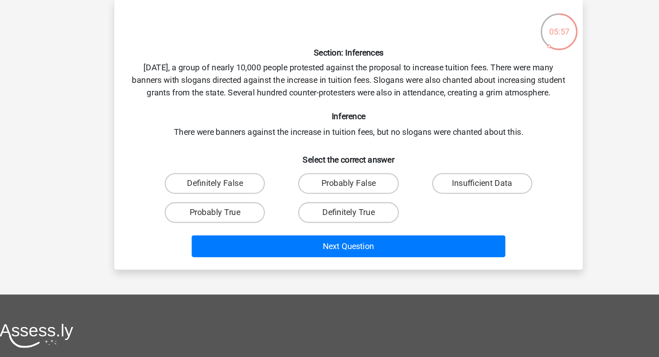
click at [253, 120] on div "Section: Inferences Last Saturday, a group of nearly 10,000 people protested ag…" at bounding box center [329, 157] width 397 height 219
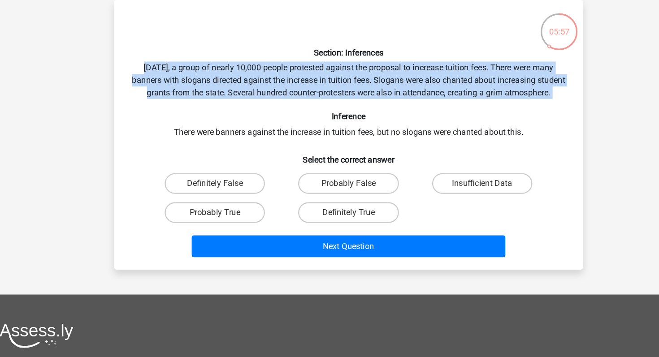
click at [253, 120] on div "Section: Inferences Last Saturday, a group of nearly 10,000 people protested ag…" at bounding box center [329, 157] width 397 height 219
click at [253, 129] on div "Section: Inferences Last Saturday, a group of nearly 10,000 people protested ag…" at bounding box center [329, 157] width 397 height 219
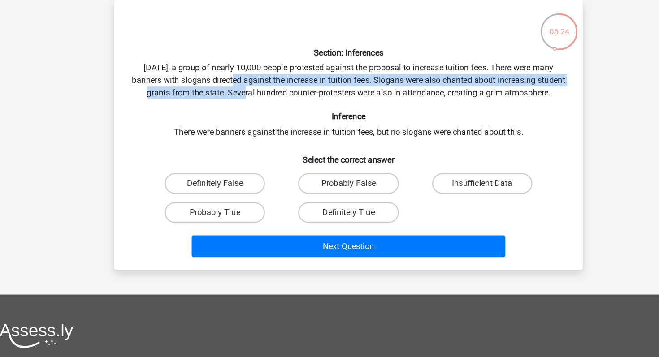
drag, startPoint x: 251, startPoint y: 118, endPoint x: 232, endPoint y: 116, distance: 19.4
click at [232, 116] on div "Section: Inferences Last Saturday, a group of nearly 10,000 people protested ag…" at bounding box center [329, 157] width 397 height 219
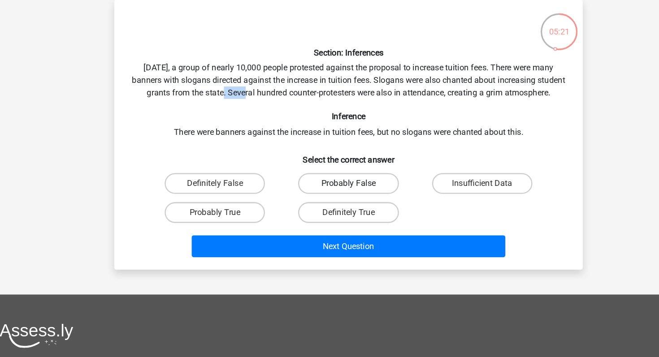
click at [308, 207] on label "Probably False" at bounding box center [329, 200] width 87 height 18
click at [330, 206] on input "Probably False" at bounding box center [333, 203] width 6 height 6
radio input "true"
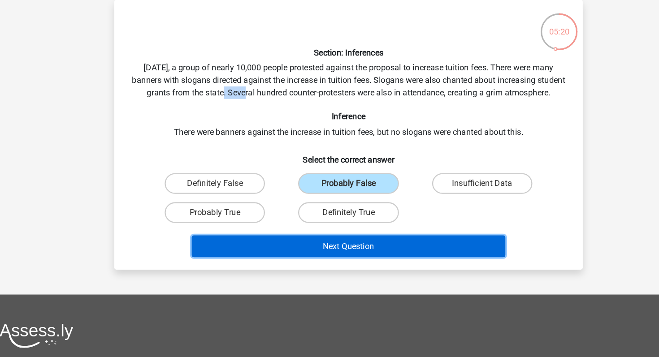
click at [329, 264] on button "Next Question" at bounding box center [329, 254] width 271 height 19
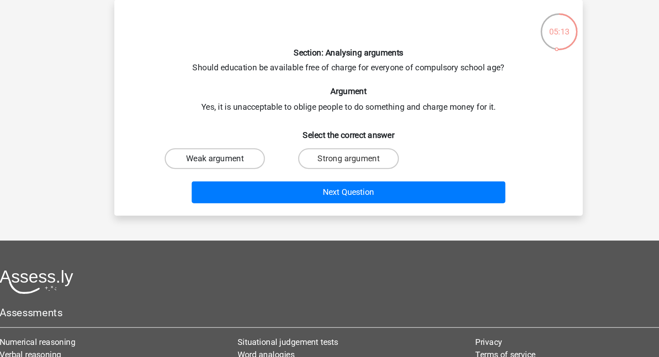
click at [246, 180] on label "Weak argument" at bounding box center [214, 178] width 87 height 18
click at [220, 180] on input "Weak argument" at bounding box center [217, 181] width 6 height 6
radio input "true"
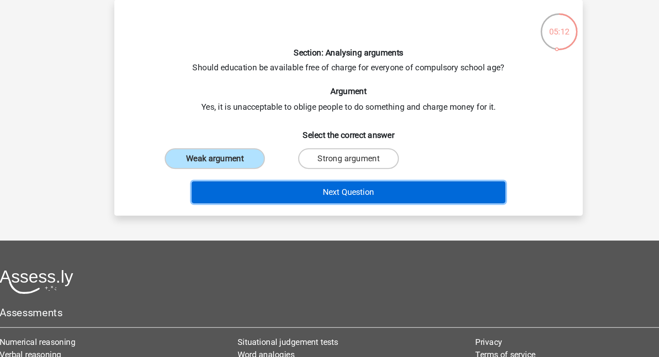
click at [267, 210] on button "Next Question" at bounding box center [329, 207] width 271 height 19
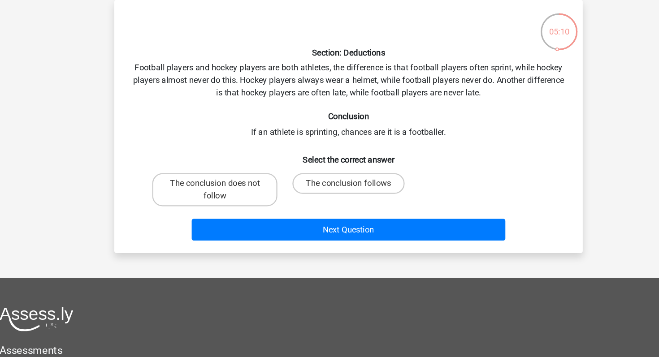
click at [232, 112] on div "Section: Deductions Football players and hockey players are both athletes, the …" at bounding box center [329, 150] width 397 height 204
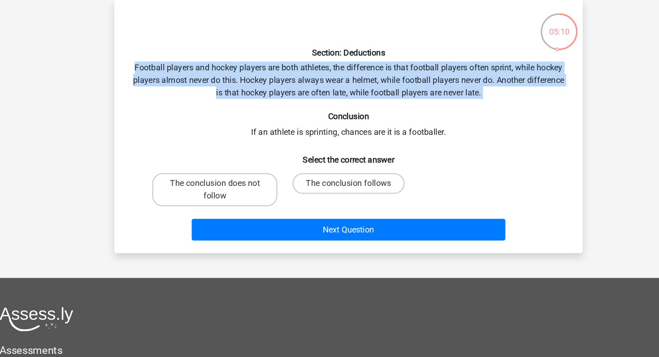
click at [232, 112] on div "Section: Deductions Football players and hockey players are both athletes, the …" at bounding box center [329, 150] width 397 height 204
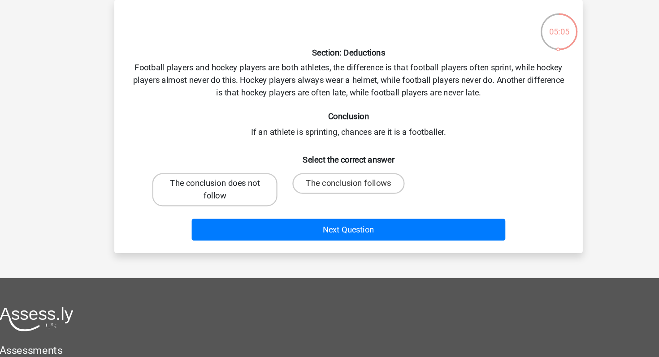
click at [248, 199] on label "The conclusion does not follow" at bounding box center [214, 205] width 108 height 29
click at [220, 200] on input "The conclusion does not follow" at bounding box center [217, 203] width 6 height 6
radio input "true"
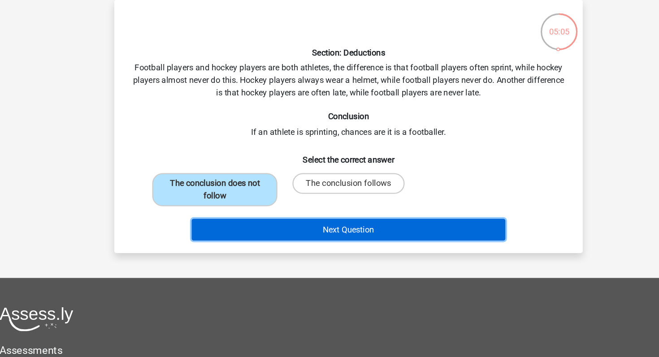
click at [286, 242] on button "Next Question" at bounding box center [329, 239] width 271 height 19
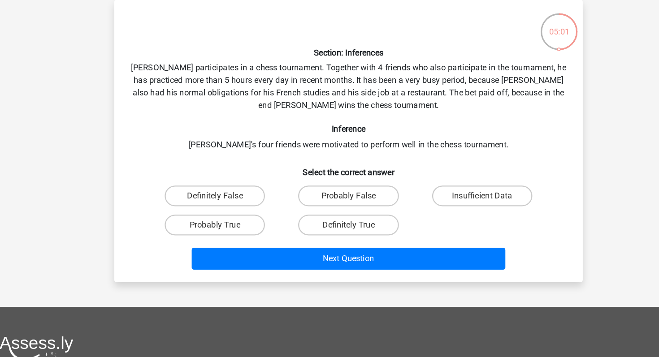
click at [270, 169] on div "Section: Inferences Pablo participates in a chess tournament. Together with 4 f…" at bounding box center [329, 163] width 397 height 230
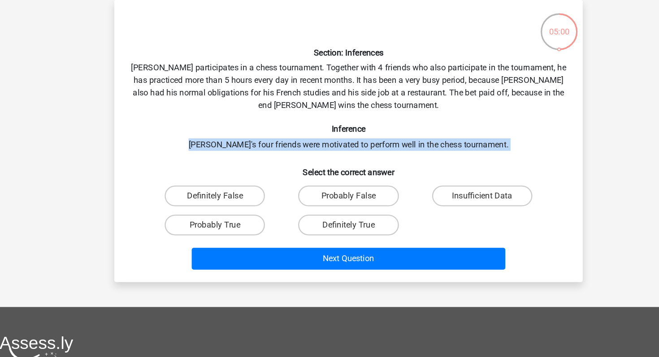
click at [270, 169] on div "Section: Inferences Pablo participates in a chess tournament. Together with 4 f…" at bounding box center [329, 163] width 397 height 230
click at [420, 208] on label "Insufficient Data" at bounding box center [445, 211] width 87 height 18
click at [445, 211] on input "Insufficient Data" at bounding box center [448, 214] width 6 height 6
radio input "true"
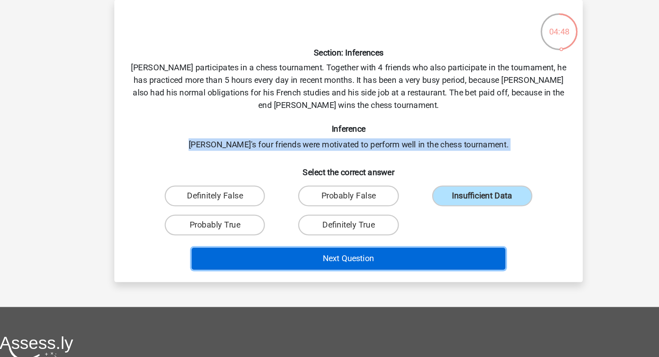
click at [373, 271] on button "Next Question" at bounding box center [329, 265] width 271 height 19
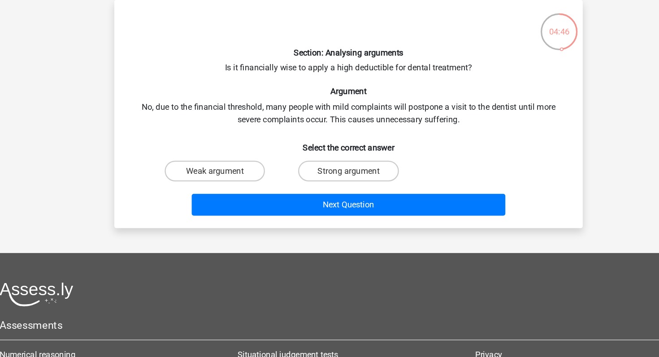
click at [307, 144] on div "Section: Analysing arguments Is it financially wise to apply a high deductible …" at bounding box center [329, 139] width 397 height 183
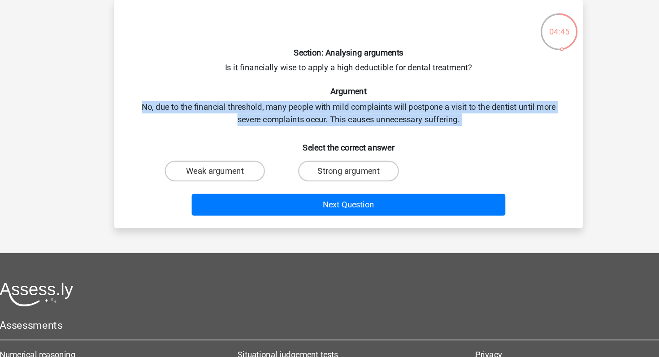
click at [307, 144] on div "Section: Analysing arguments Is it financially wise to apply a high deductible …" at bounding box center [329, 139] width 397 height 183
click at [247, 191] on label "Weak argument" at bounding box center [214, 189] width 87 height 18
click at [220, 191] on input "Weak argument" at bounding box center [217, 192] width 6 height 6
radio input "true"
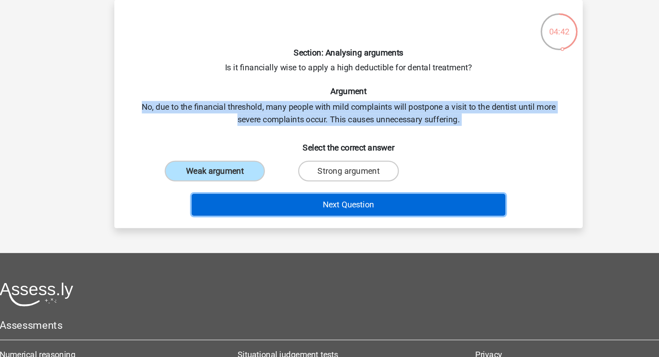
click at [263, 223] on button "Next Question" at bounding box center [329, 218] width 271 height 19
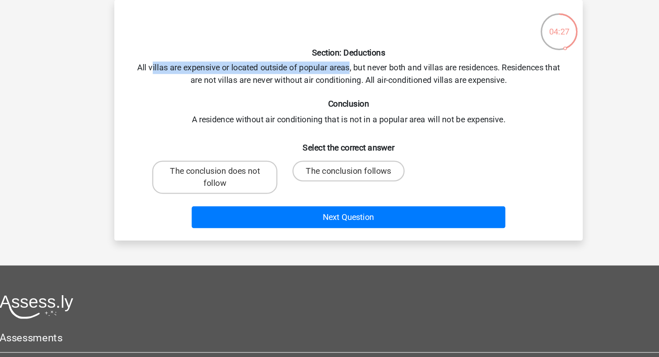
drag, startPoint x: 160, startPoint y: 103, endPoint x: 330, endPoint y: 103, distance: 169.9
click at [330, 103] on div "Section: Deductions All villas are expensive or located outside of popular area…" at bounding box center [329, 145] width 397 height 194
click at [235, 191] on label "The conclusion does not follow" at bounding box center [214, 194] width 108 height 29
click at [220, 191] on input "The conclusion does not follow" at bounding box center [217, 192] width 6 height 6
radio input "true"
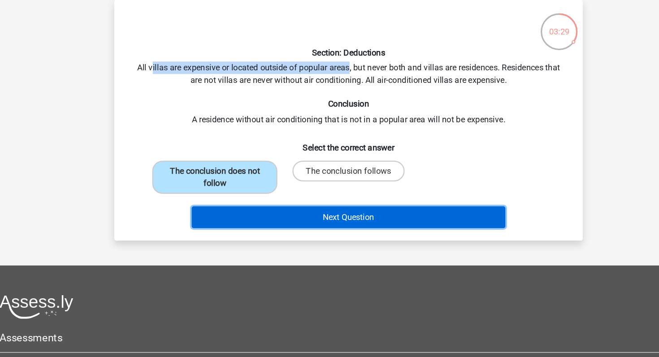
click at [273, 232] on button "Next Question" at bounding box center [329, 229] width 271 height 19
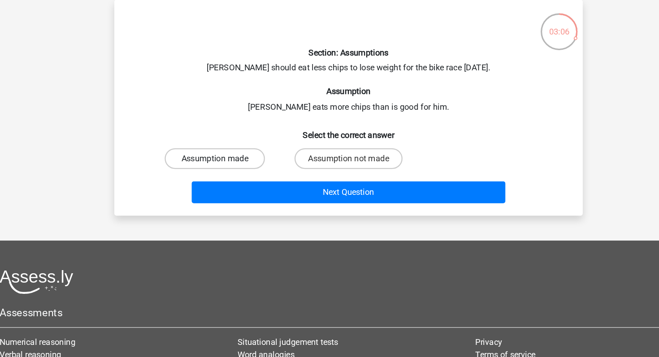
click at [219, 175] on label "Assumption made" at bounding box center [214, 178] width 87 height 18
click at [219, 178] on input "Assumption made" at bounding box center [217, 181] width 6 height 6
radio input "true"
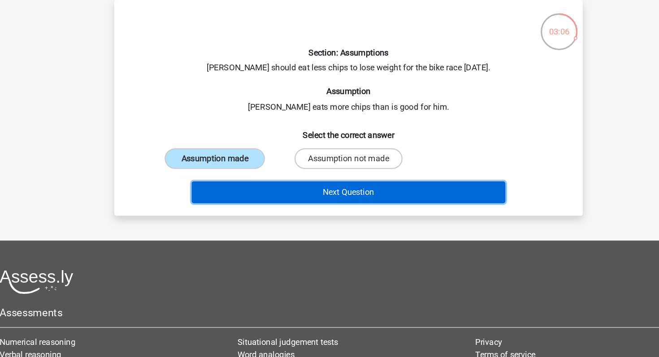
click at [219, 203] on button "Next Question" at bounding box center [329, 207] width 271 height 19
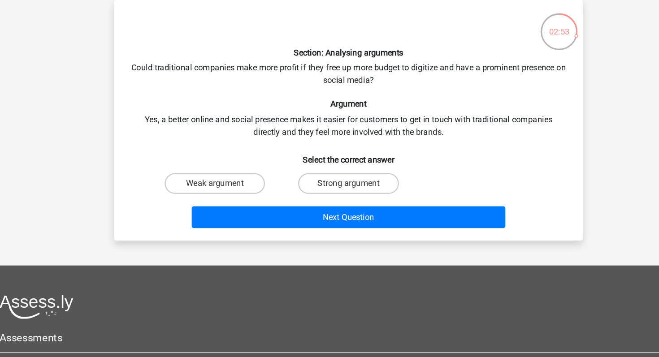
click at [219, 203] on input "Weak argument" at bounding box center [217, 203] width 6 height 6
radio input "true"
click at [238, 147] on div "Section: Analysing arguments Could traditional companies make more profit if th…" at bounding box center [329, 145] width 397 height 194
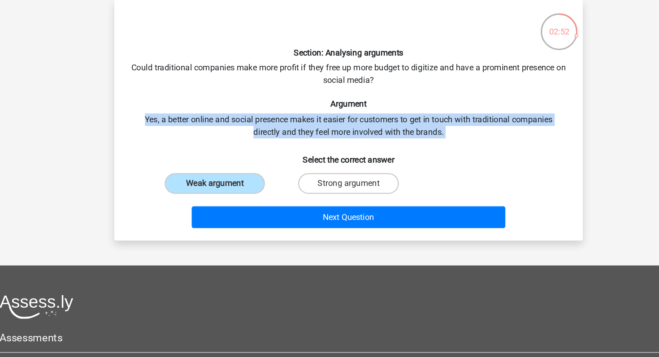
click at [238, 147] on div "Section: Analysing arguments Could traditional companies make more profit if th…" at bounding box center [329, 145] width 397 height 194
click at [238, 149] on div "Section: Analysing arguments Could traditional companies make more profit if th…" at bounding box center [329, 145] width 397 height 194
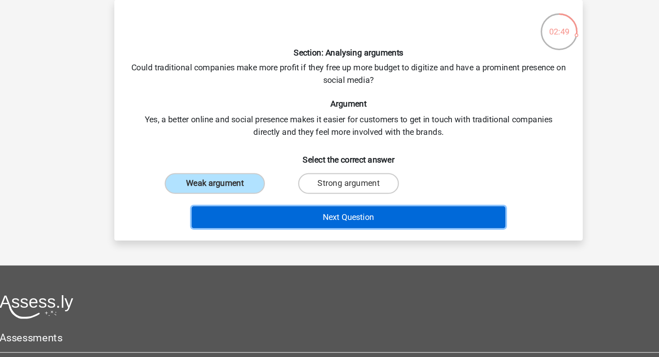
click at [236, 234] on button "Next Question" at bounding box center [329, 229] width 271 height 19
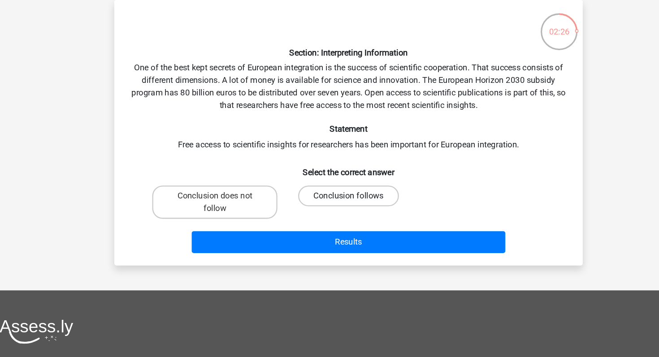
click at [320, 213] on label "Conclusion follows" at bounding box center [329, 211] width 87 height 18
click at [330, 213] on input "Conclusion follows" at bounding box center [333, 214] width 6 height 6
radio input "true"
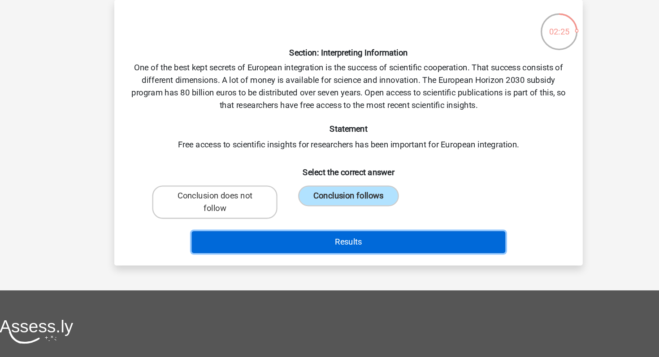
click at [325, 253] on button "Results" at bounding box center [329, 250] width 271 height 19
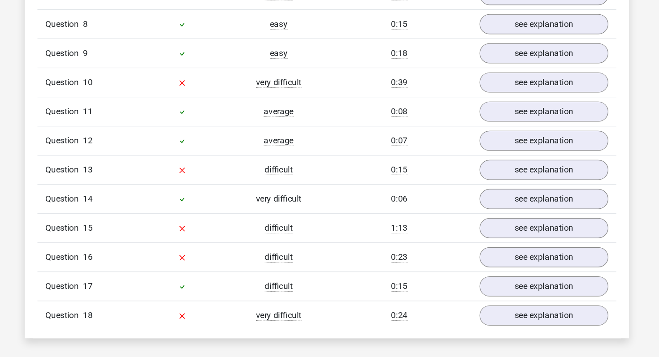
scroll to position [530, 0]
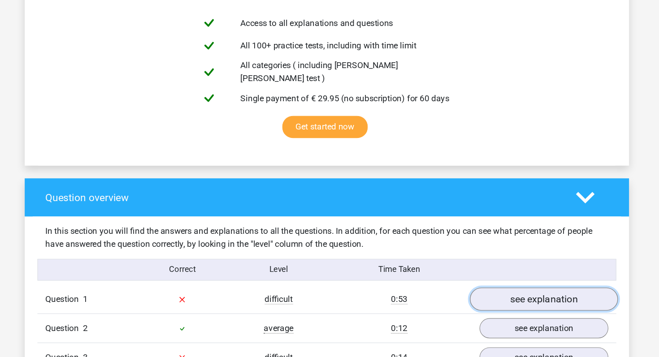
click at [502, 243] on link "see explanation" at bounding box center [513, 253] width 125 height 20
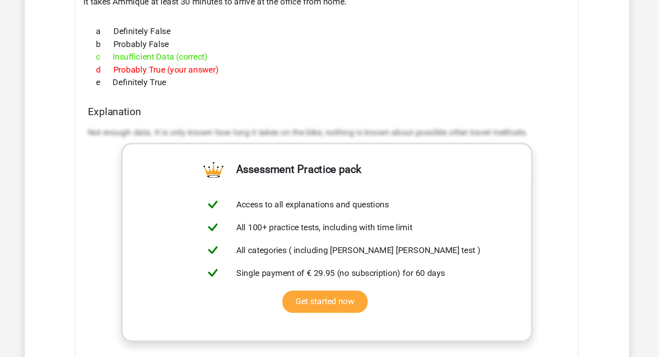
scroll to position [1035, 0]
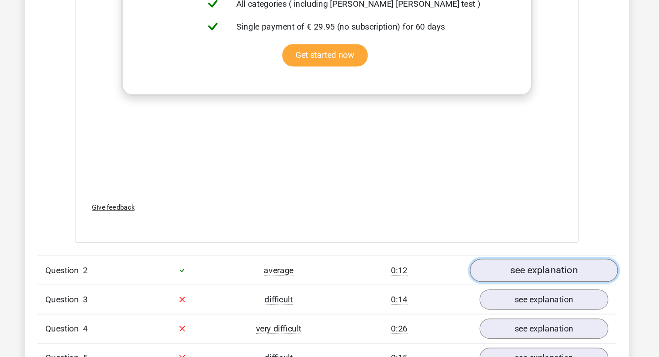
click at [507, 274] on link "see explanation" at bounding box center [513, 284] width 125 height 20
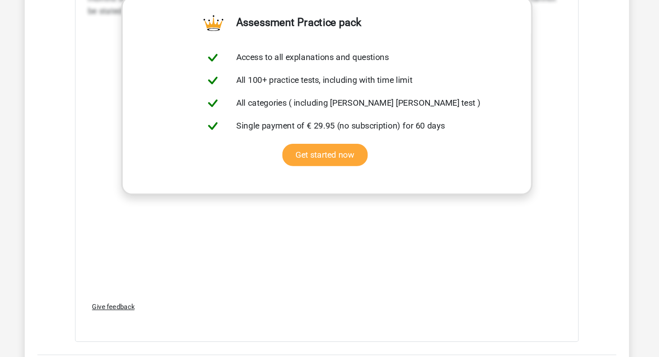
scroll to position [1583, 0]
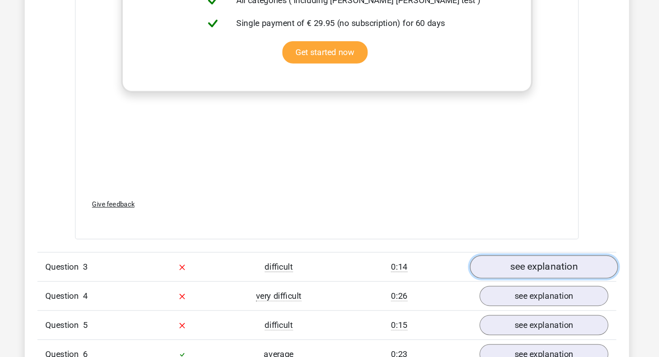
click at [510, 271] on link "see explanation" at bounding box center [513, 281] width 125 height 20
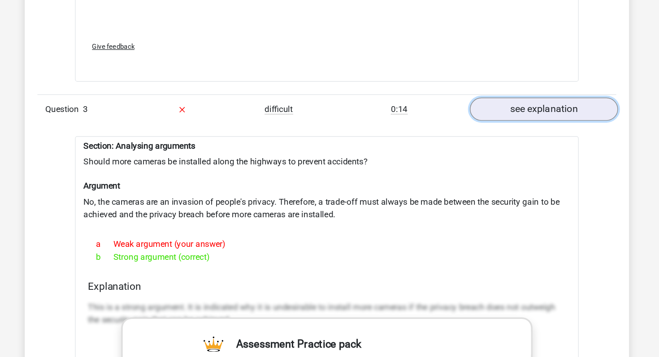
scroll to position [1726, 0]
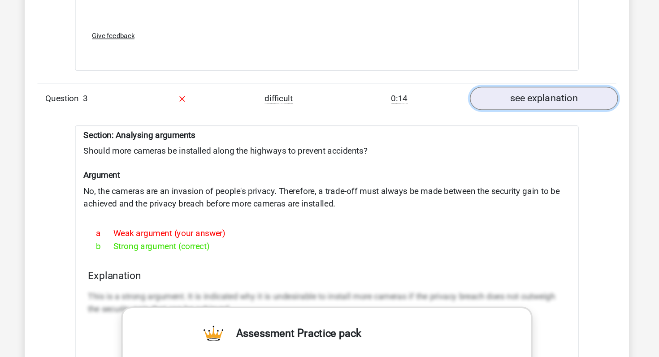
click at [542, 128] on link "see explanation" at bounding box center [513, 138] width 125 height 20
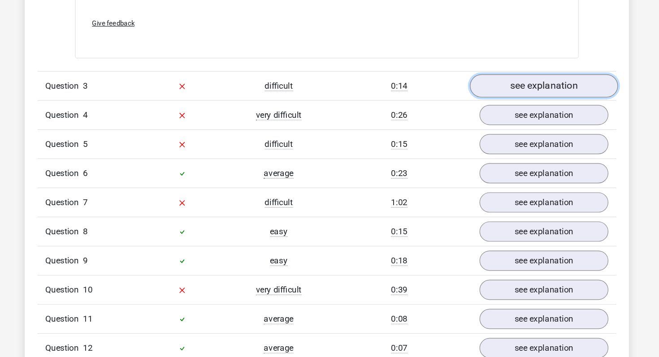
scroll to position [1738, 0]
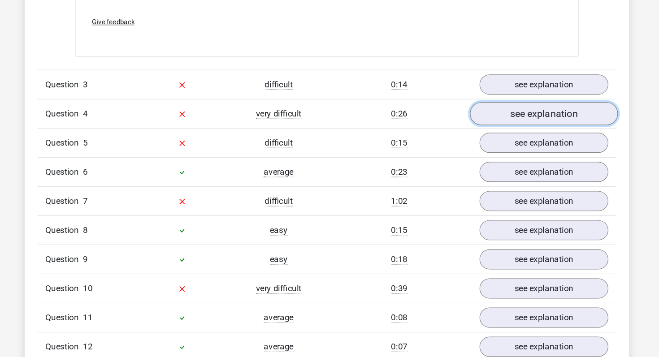
click at [537, 141] on link "see explanation" at bounding box center [513, 151] width 125 height 20
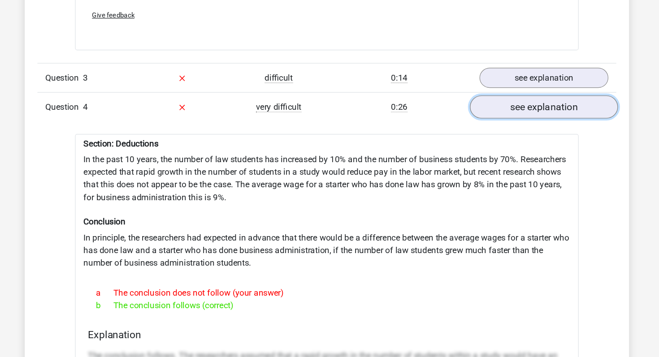
scroll to position [1745, 0]
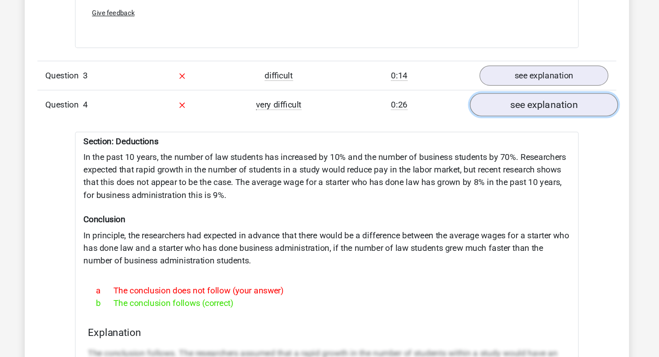
click at [529, 134] on link "see explanation" at bounding box center [513, 144] width 125 height 20
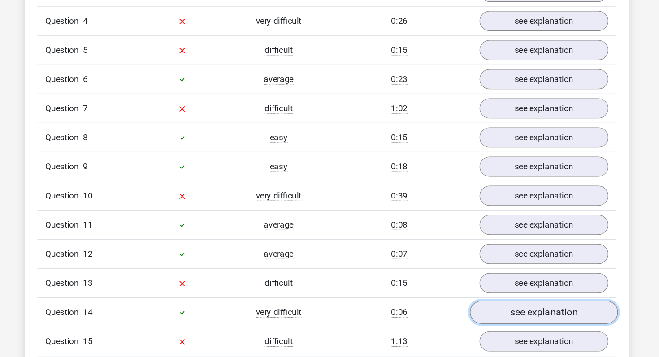
click at [508, 309] on link "see explanation" at bounding box center [513, 319] width 125 height 20
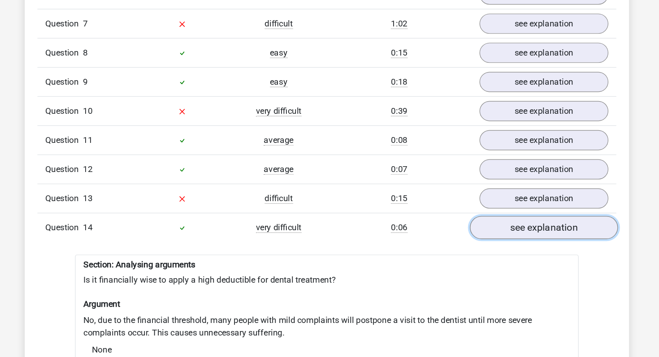
scroll to position [1902, 0]
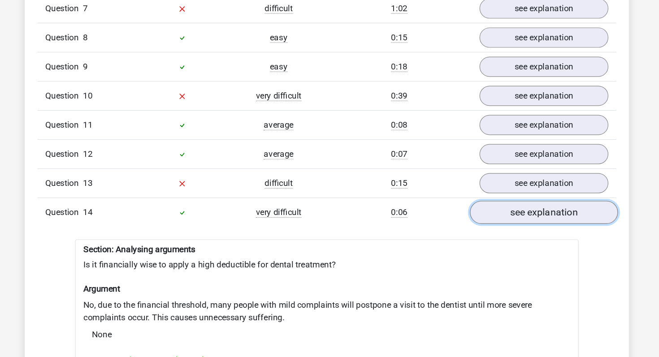
click at [515, 223] on link "see explanation" at bounding box center [513, 233] width 125 height 20
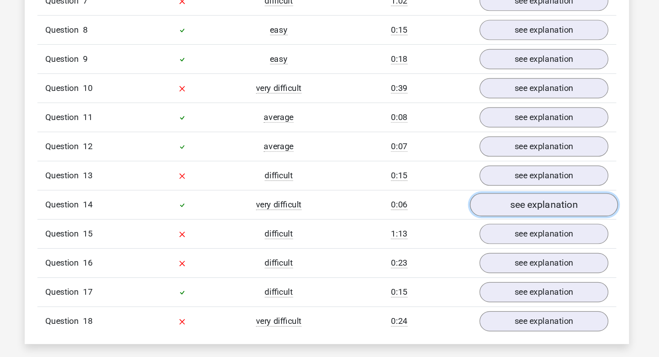
scroll to position [1908, 0]
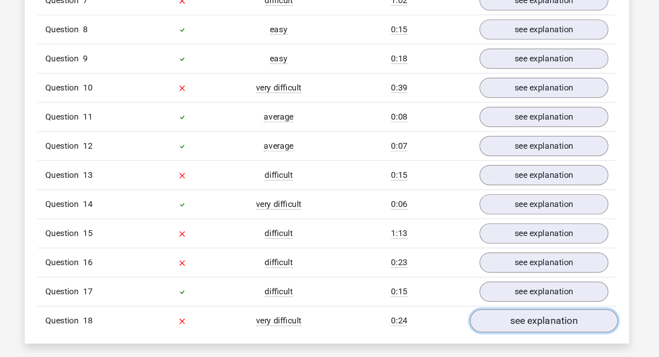
click at [505, 317] on link "see explanation" at bounding box center [513, 327] width 125 height 20
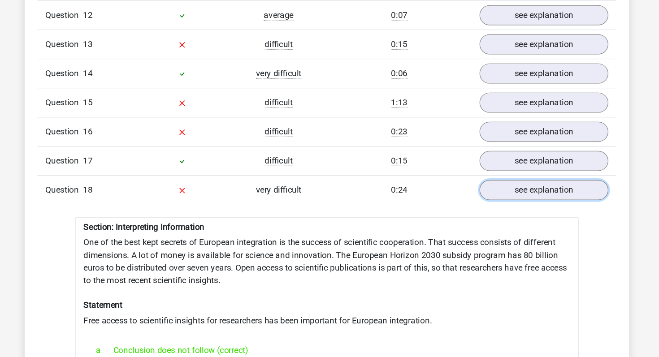
scroll to position [2055, 0]
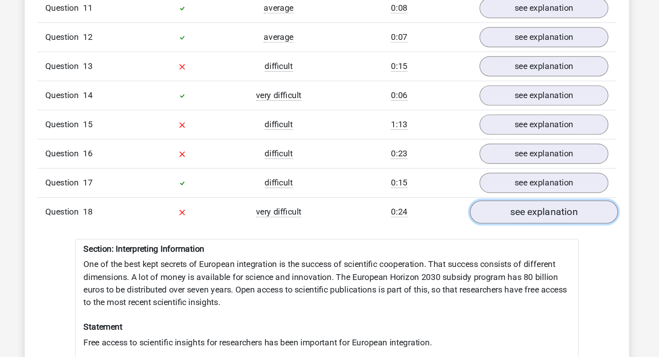
click at [491, 169] on link "see explanation" at bounding box center [513, 179] width 125 height 20
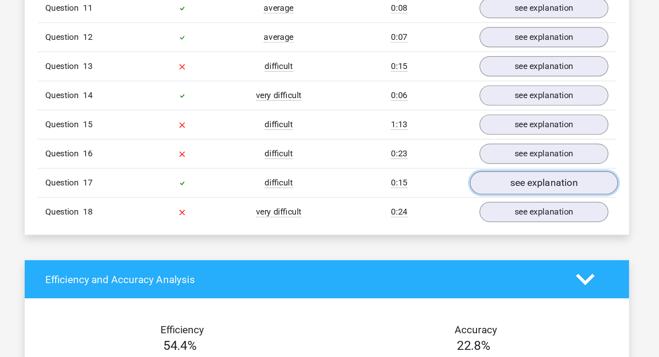
click at [491, 145] on link "see explanation" at bounding box center [513, 155] width 125 height 20
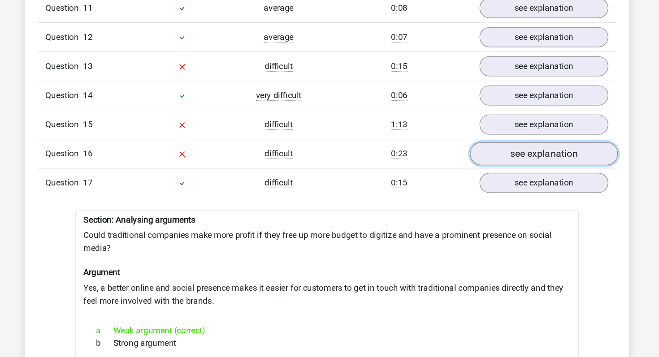
click at [494, 120] on link "see explanation" at bounding box center [513, 130] width 125 height 20
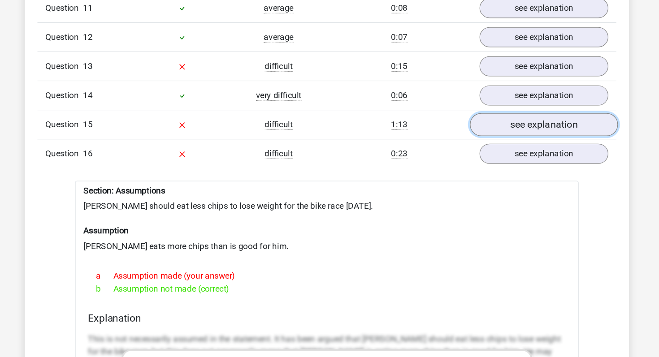
click at [497, 95] on link "see explanation" at bounding box center [513, 105] width 125 height 20
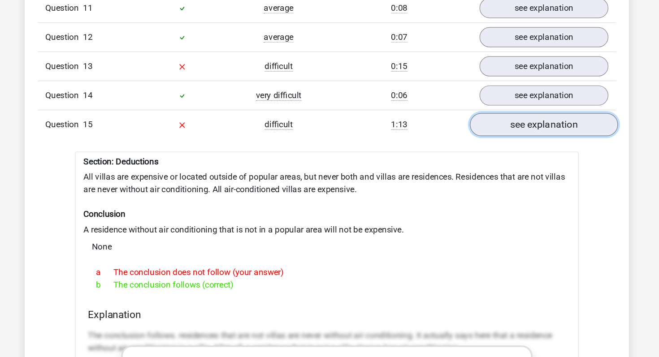
scroll to position [2021, 0]
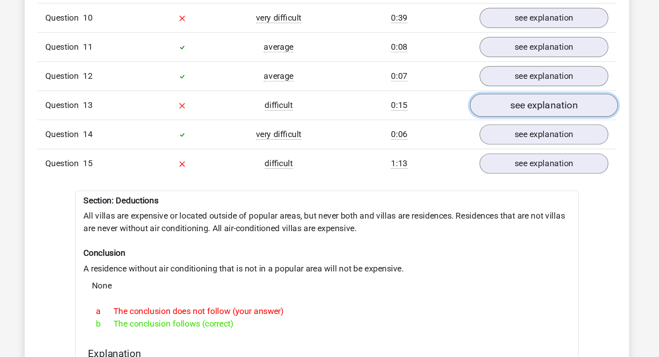
click at [496, 81] on link "see explanation" at bounding box center [513, 89] width 125 height 20
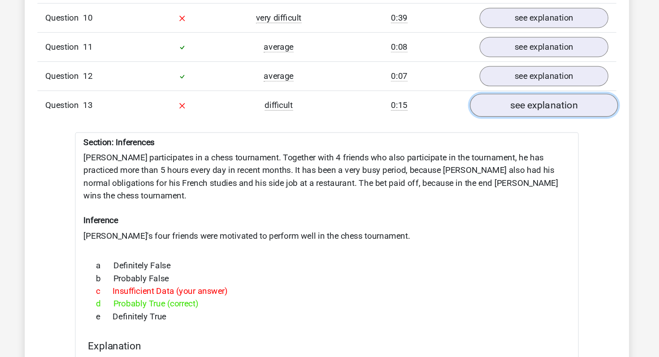
click at [492, 79] on link "see explanation" at bounding box center [513, 89] width 125 height 20
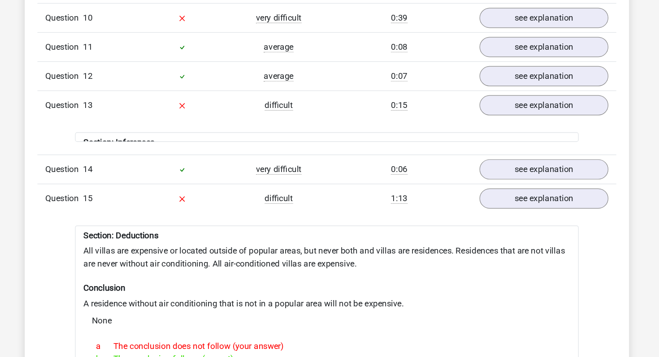
click at [492, 93] on div "Question 1 difficult 0:53 see explanation Section: Inferences Ammique has a sid…" at bounding box center [329, 209] width 476 height 2918
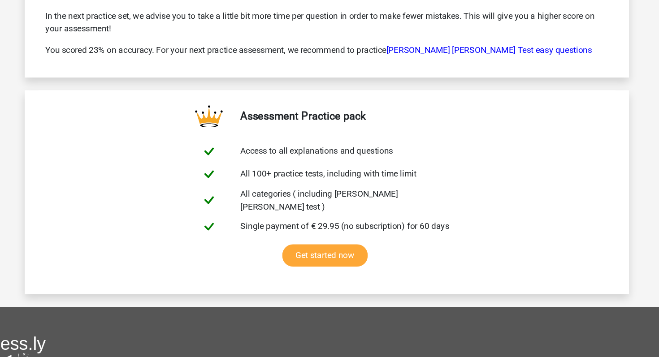
scroll to position [3977, 0]
